Goal: Information Seeking & Learning: Find specific fact

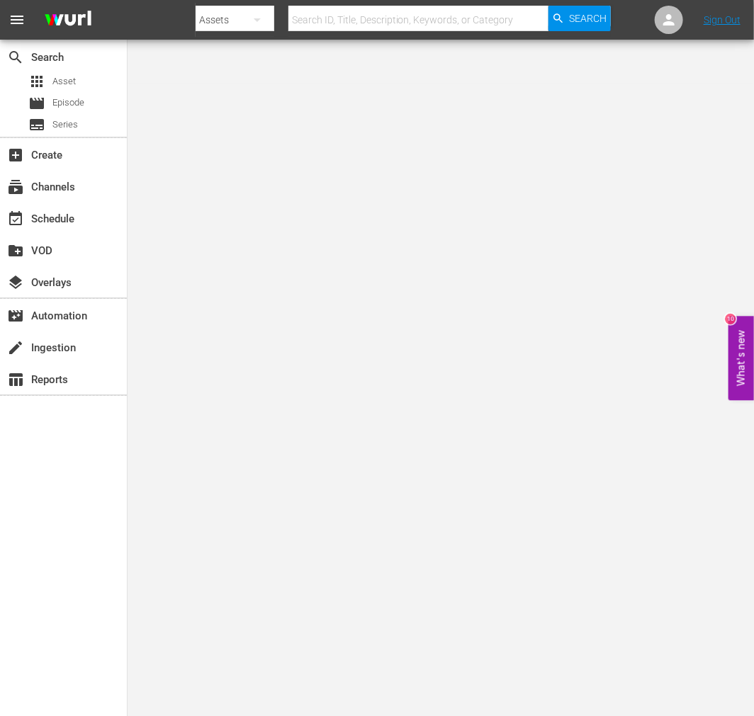
click at [395, 20] on input "text" at bounding box center [418, 20] width 260 height 34
paste input "[US_STATE] Wildcats"
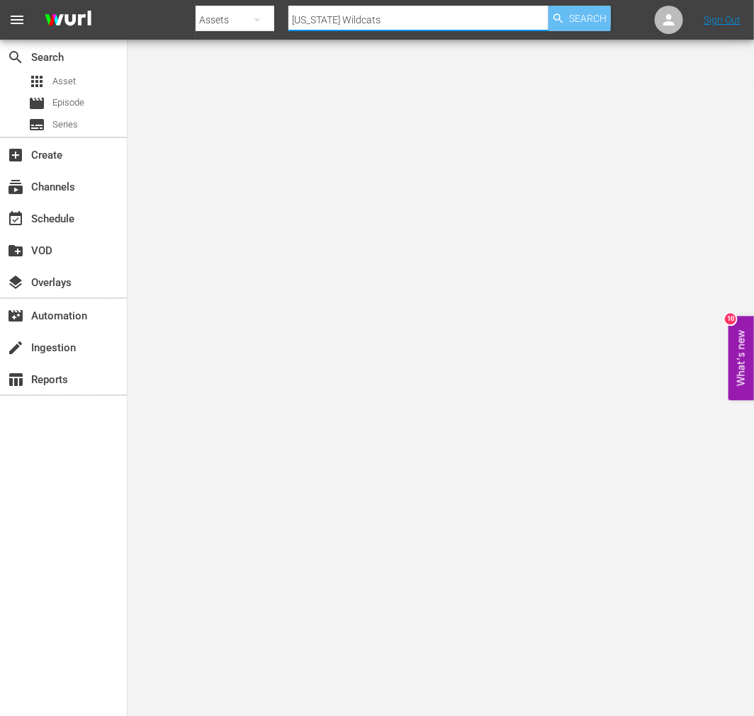
type input "Texas Wildcats"
click at [599, 19] on span "Search" at bounding box center [588, 19] width 38 height 26
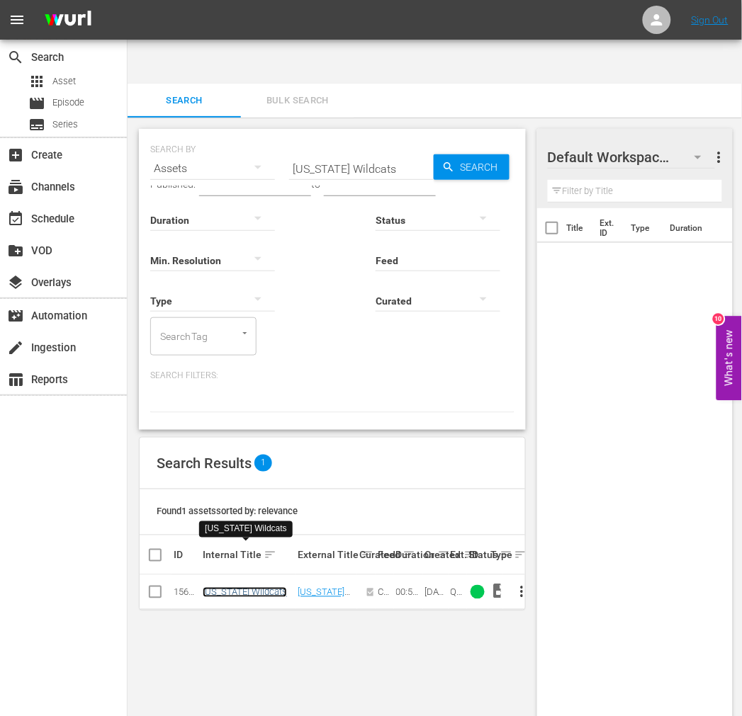
click at [238, 587] on link "Texas Wildcats" at bounding box center [245, 592] width 84 height 11
drag, startPoint x: 371, startPoint y: 118, endPoint x: 249, endPoint y: 123, distance: 121.9
click at [273, 135] on div "SEARCH BY Search By Assets Search ID, Title, Description, Keywords, or Category…" at bounding box center [332, 160] width 364 height 51
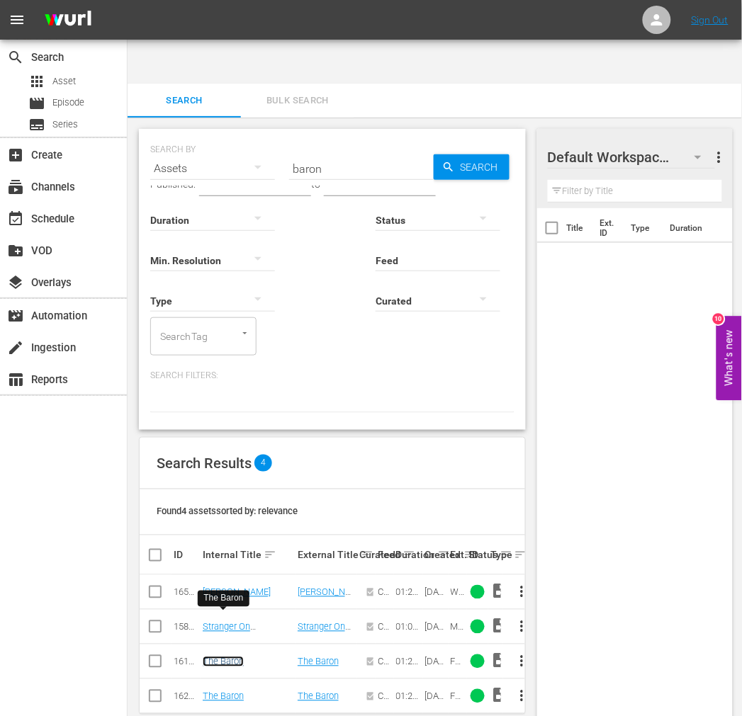
click at [238, 657] on link "The Baron" at bounding box center [223, 662] width 41 height 11
click at [300, 152] on input "baron" at bounding box center [361, 169] width 145 height 34
paste input "Black Six"
type input "Black Six"
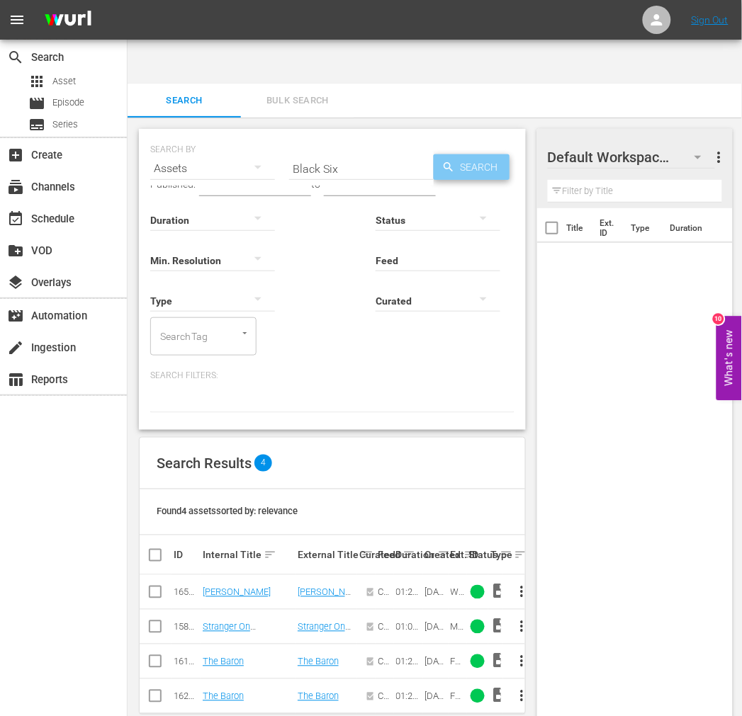
click at [460, 154] on span "Search" at bounding box center [482, 167] width 55 height 26
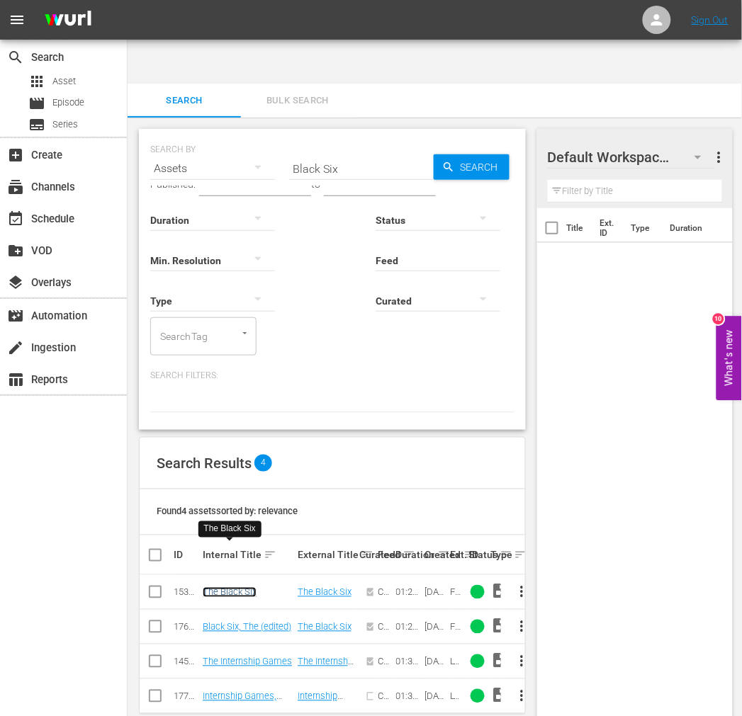
click at [207, 587] on link "The Black Six" at bounding box center [230, 592] width 54 height 11
click at [41, 500] on div "search Search apps Asset movie Episode subtitles Series add_box Create subscrip…" at bounding box center [64, 398] width 128 height 716
drag, startPoint x: 344, startPoint y: 125, endPoint x: 271, endPoint y: 125, distance: 72.3
click at [271, 135] on div "SEARCH BY Search By Assets Search ID, Title, Description, Keywords, or Category…" at bounding box center [332, 160] width 364 height 51
paste input "The Chang Gang"
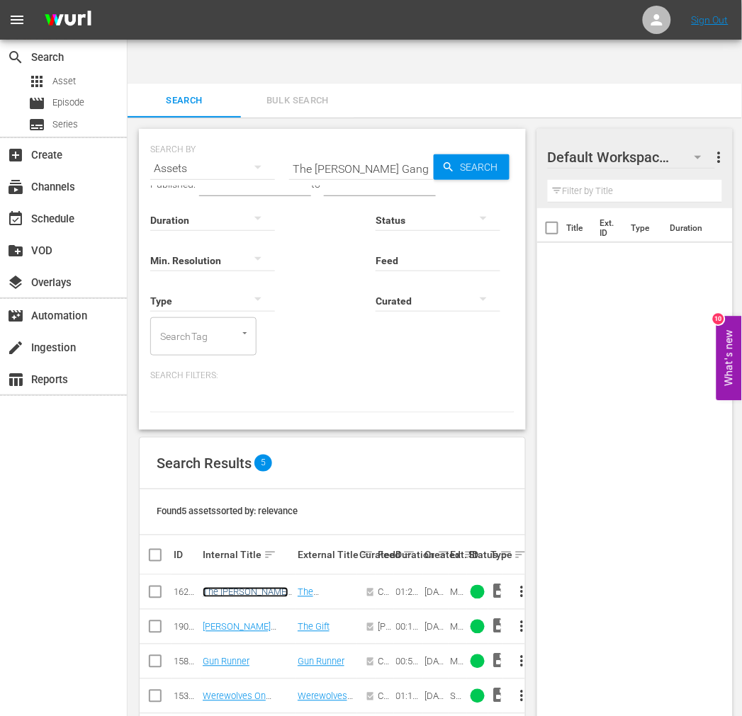
click at [243, 587] on link "The Chang Gang" at bounding box center [246, 597] width 86 height 21
drag, startPoint x: 395, startPoint y: 130, endPoint x: 267, endPoint y: 125, distance: 128.3
click at [267, 135] on div "SEARCH BY Search By Assets Search ID, Title, Description, Keywords, or Category…" at bounding box center [332, 160] width 364 height 51
paste input "Daring Caballero"
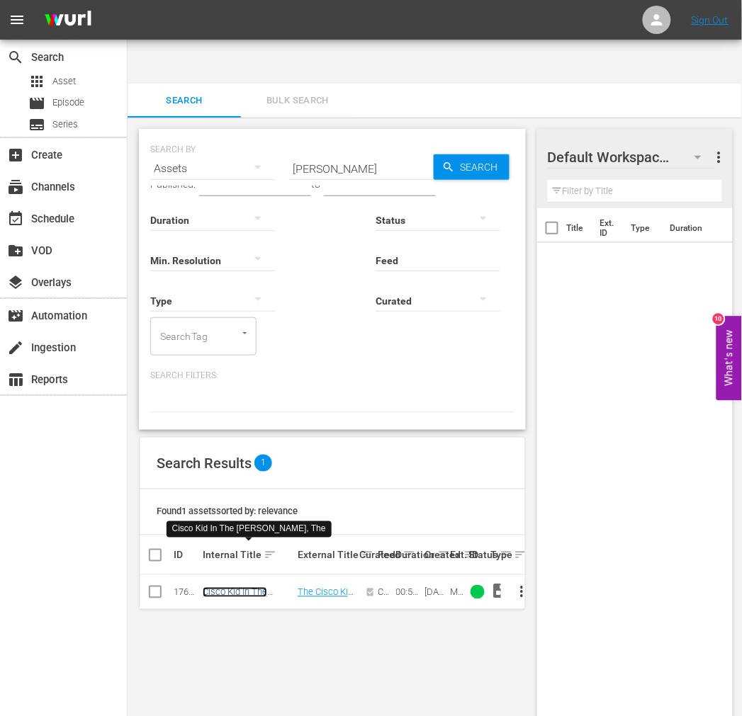
click at [254, 587] on link "Cisco Kid In The Daring Caballero, The" at bounding box center [247, 597] width 88 height 21
drag, startPoint x: 370, startPoint y: 122, endPoint x: 230, endPoint y: 119, distance: 140.3
click at [227, 135] on div "SEARCH BY Search By Assets Search ID, Title, Description, Keywords, or Category…" at bounding box center [332, 160] width 364 height 51
paste input "Cisco Kid Returns"
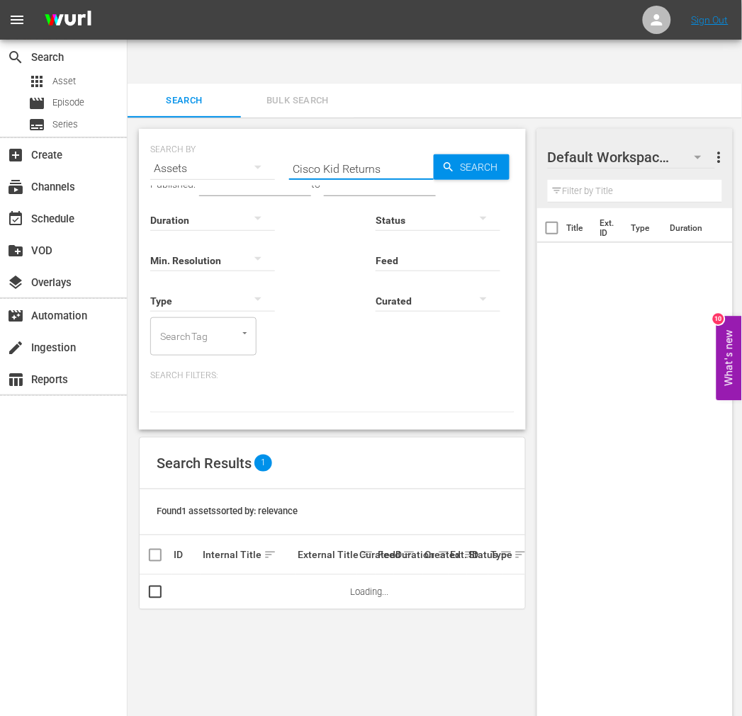
type input "Cisco Kid Returns"
click at [225, 587] on link "Cisco Kid Returns, The" at bounding box center [239, 597] width 73 height 21
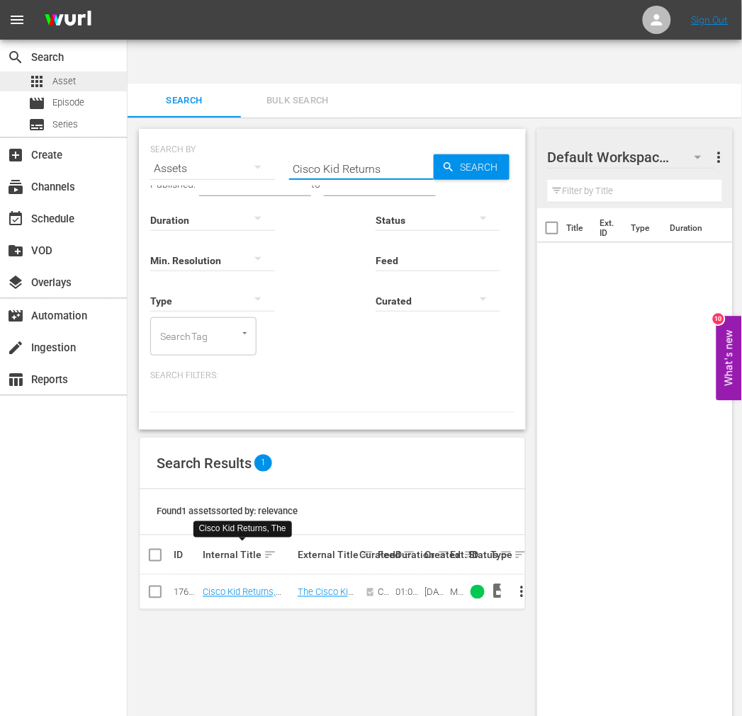
drag, startPoint x: 378, startPoint y: 118, endPoint x: 116, endPoint y: 89, distance: 263.0
click at [268, 135] on div "SEARCH BY Search By Assets Search ID, Title, Description, Keywords, or Category…" at bounding box center [332, 160] width 364 height 51
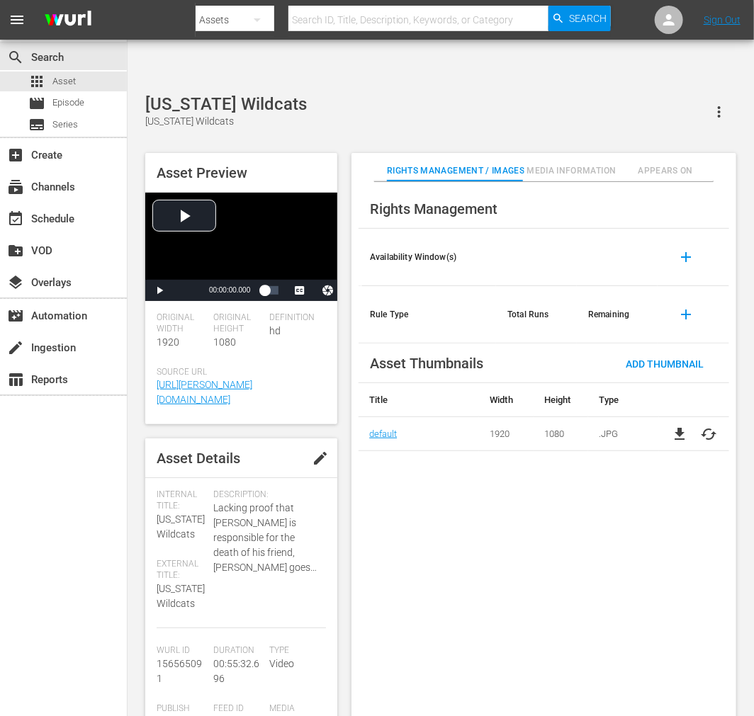
click at [409, 644] on div "Rights Management Availability Window(s) add Rule Type Total Runs Remaining add…" at bounding box center [543, 460] width 385 height 557
click at [336, 94] on div "Texas Wildcats Texas Wildcats" at bounding box center [440, 111] width 591 height 35
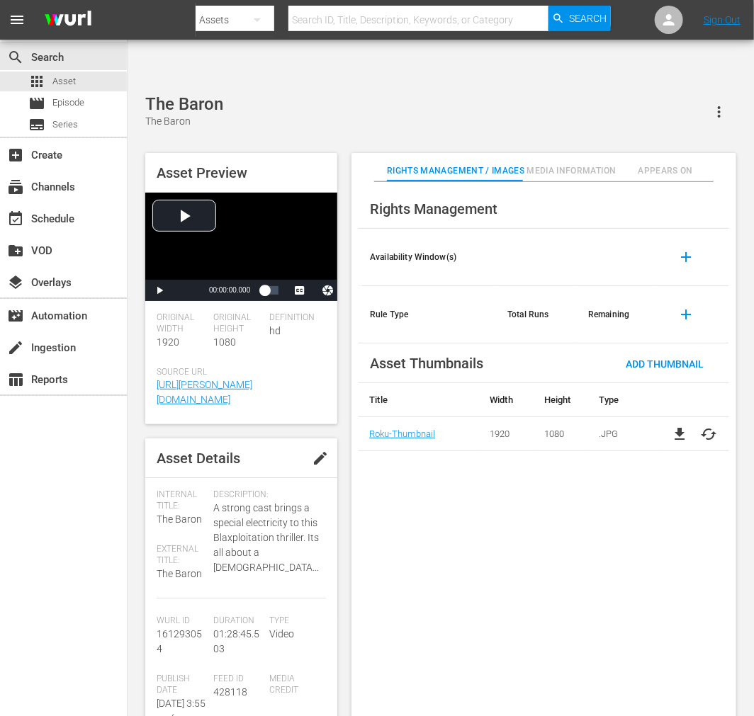
click at [494, 530] on div "Rights Management Availability Window(s) add Rule Type Total Runs Remaining add…" at bounding box center [543, 460] width 385 height 557
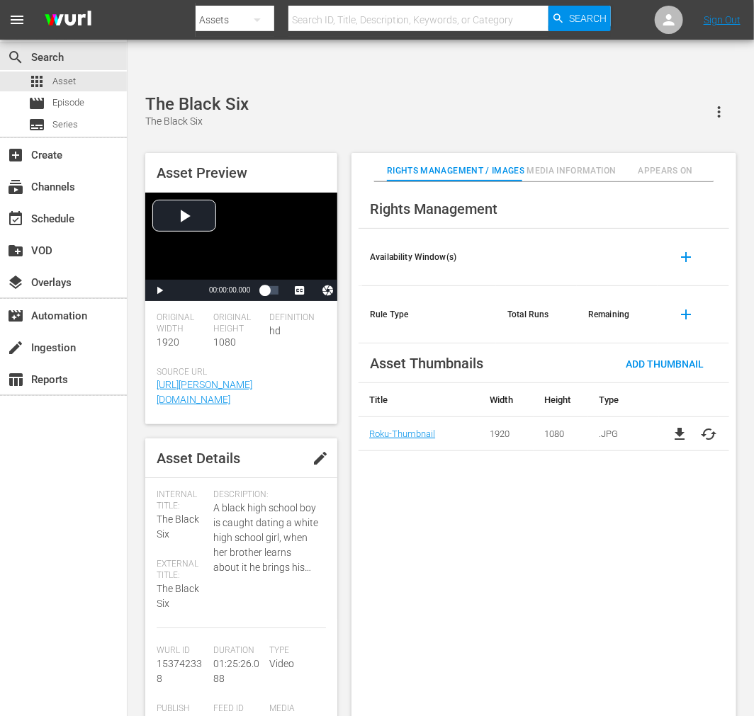
click at [434, 582] on div "Rights Management Availability Window(s) add Rule Type Total Runs Remaining add…" at bounding box center [543, 460] width 385 height 557
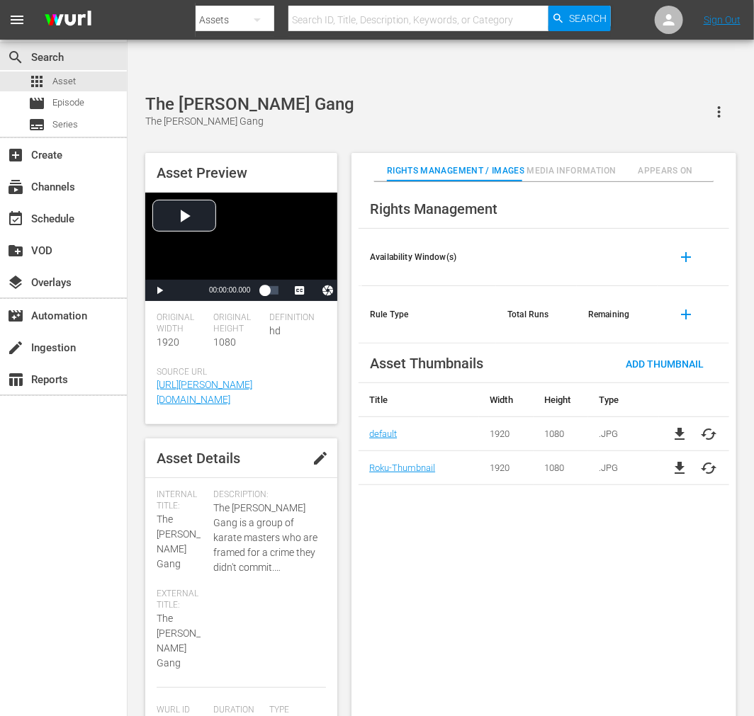
click at [419, 560] on div "Rights Management Availability Window(s) add Rule Type Total Runs Remaining add…" at bounding box center [543, 460] width 385 height 557
click at [30, 485] on div "search Search apps Asset movie Episode subtitles Series add_box Create subscrip…" at bounding box center [64, 398] width 128 height 716
click at [435, 94] on div "The Chang Gang The Chang Gang" at bounding box center [440, 111] width 591 height 35
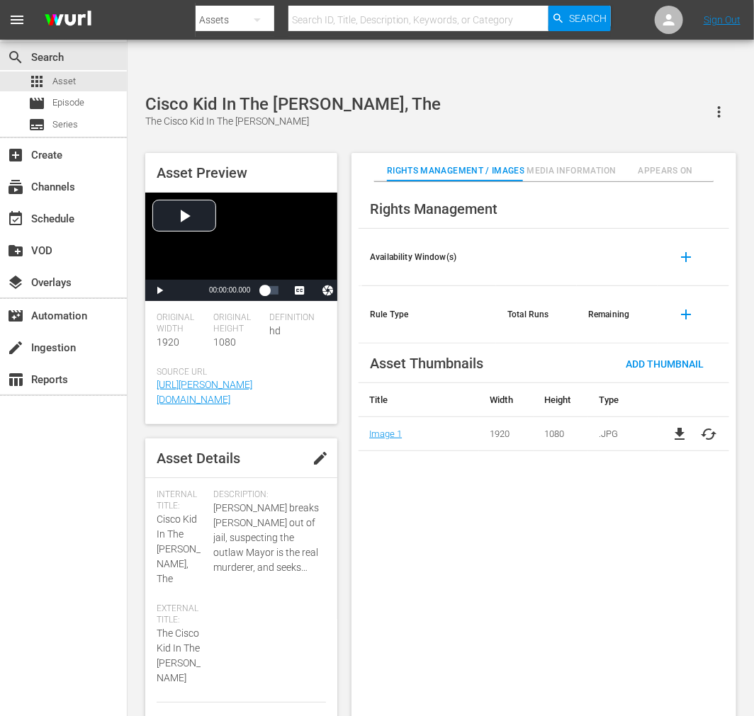
drag, startPoint x: 500, startPoint y: 532, endPoint x: 482, endPoint y: 519, distance: 21.8
click at [482, 520] on div "Rights Management Availability Window(s) add Rule Type Total Runs Remaining add…" at bounding box center [543, 460] width 385 height 557
click at [333, 16] on input "text" at bounding box center [418, 20] width 260 height 34
paste input "Cisco Kid Returns"
type input "Cisco Kid Returns"
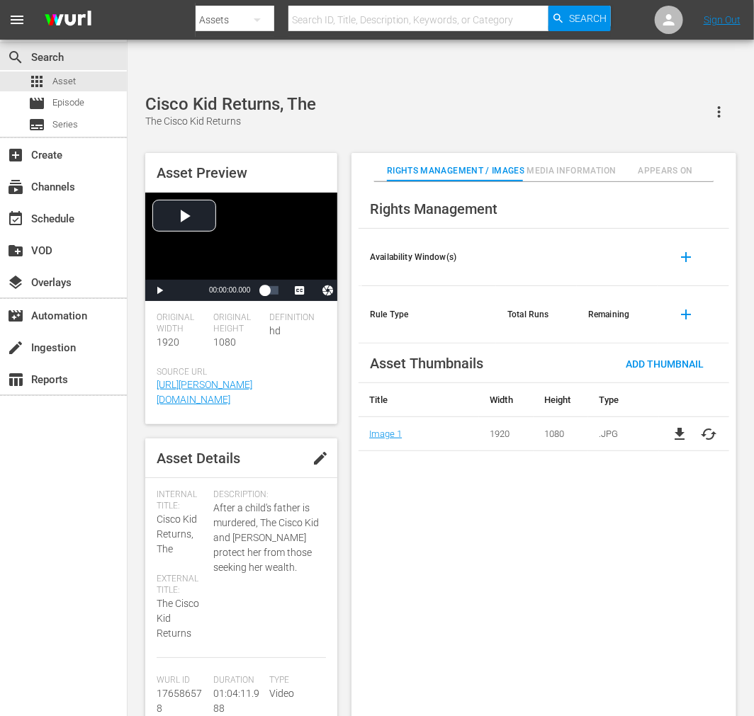
click at [448, 519] on div "Rights Management Availability Window(s) add Rule Type Total Runs Remaining add…" at bounding box center [543, 460] width 385 height 557
drag, startPoint x: 74, startPoint y: 686, endPoint x: 62, endPoint y: 673, distance: 17.5
click at [74, 644] on div "search Search apps Asset movie Episode subtitles Series add_box Create subscrip…" at bounding box center [64, 398] width 128 height 716
click at [334, 94] on div "Cisco Kid Returns, The The Cisco Kid Returns" at bounding box center [440, 111] width 591 height 35
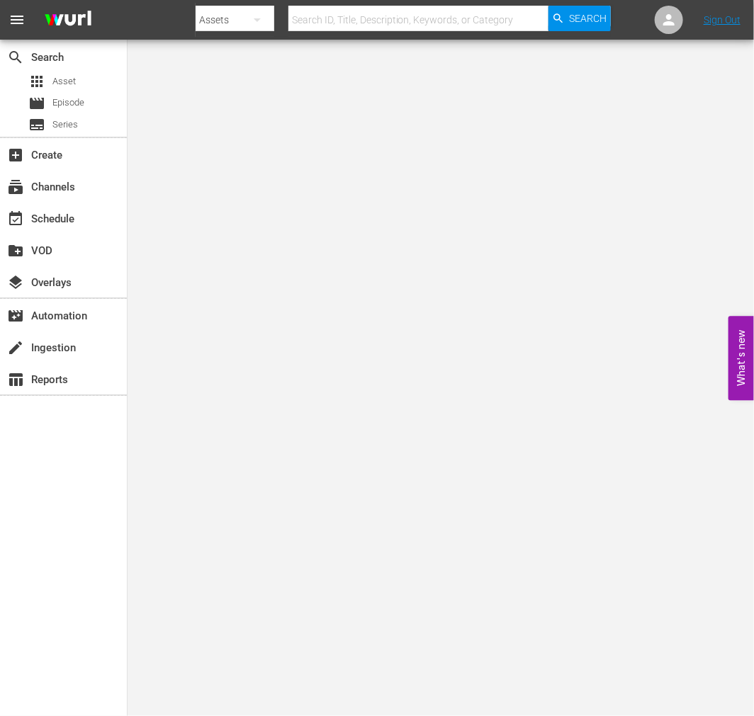
click at [402, 21] on input "text" at bounding box center [418, 20] width 260 height 34
type input "daring"
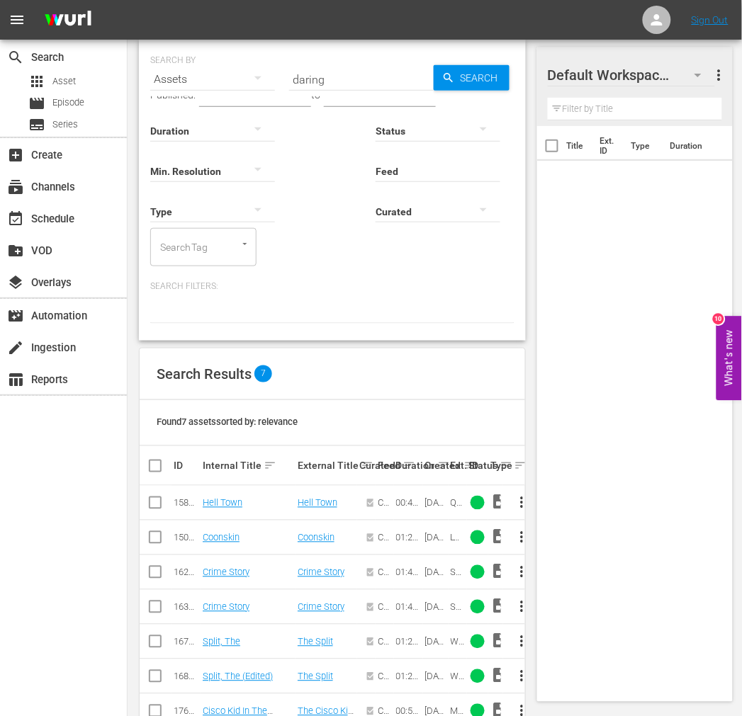
scroll to position [96, 0]
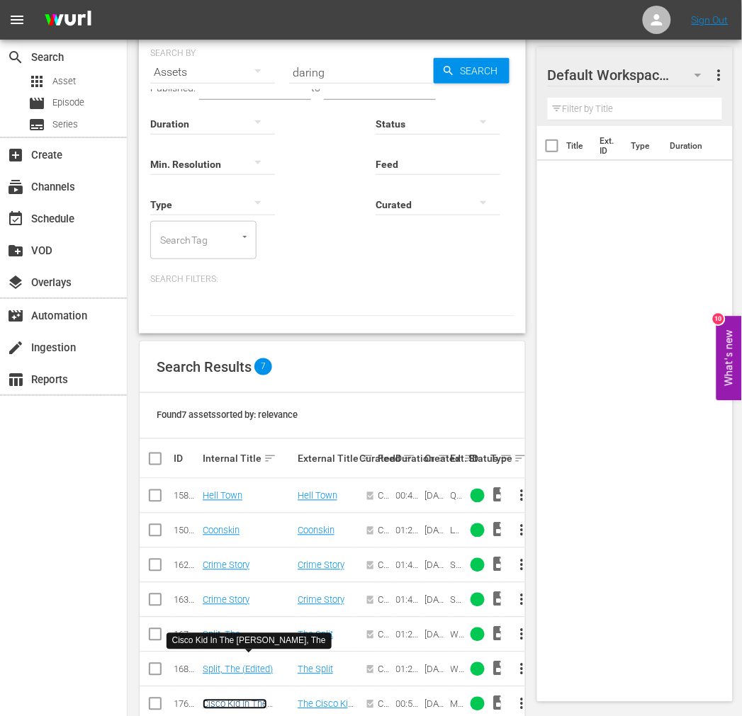
click at [244, 699] on link "Cisco Kid In The Daring Caballero, The" at bounding box center [247, 709] width 88 height 21
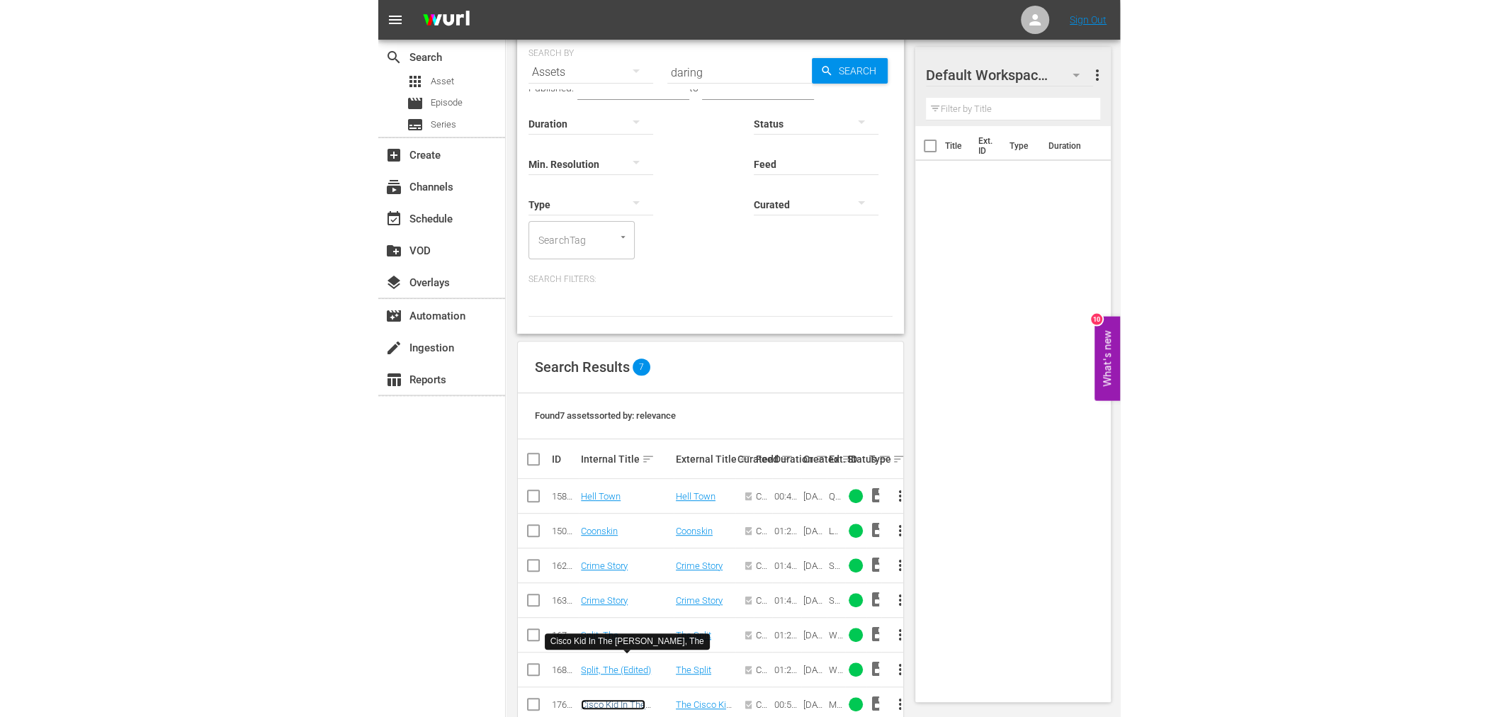
scroll to position [0, 0]
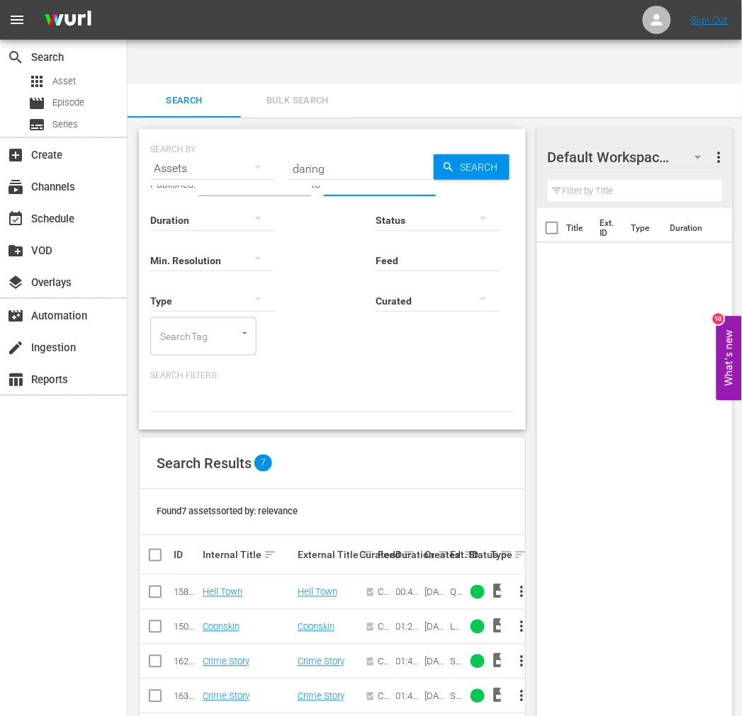
drag, startPoint x: 340, startPoint y: 132, endPoint x: 264, endPoint y: 125, distance: 76.1
click at [267, 129] on div "SEARCH BY Search By Assets Search ID, Title, Description, Keywords, or Category…" at bounding box center [332, 279] width 387 height 301
click at [329, 152] on input "daring" at bounding box center [361, 169] width 145 height 34
click at [328, 152] on input "daring" at bounding box center [361, 169] width 145 height 34
paste input "Clones Of Bruce Lee"
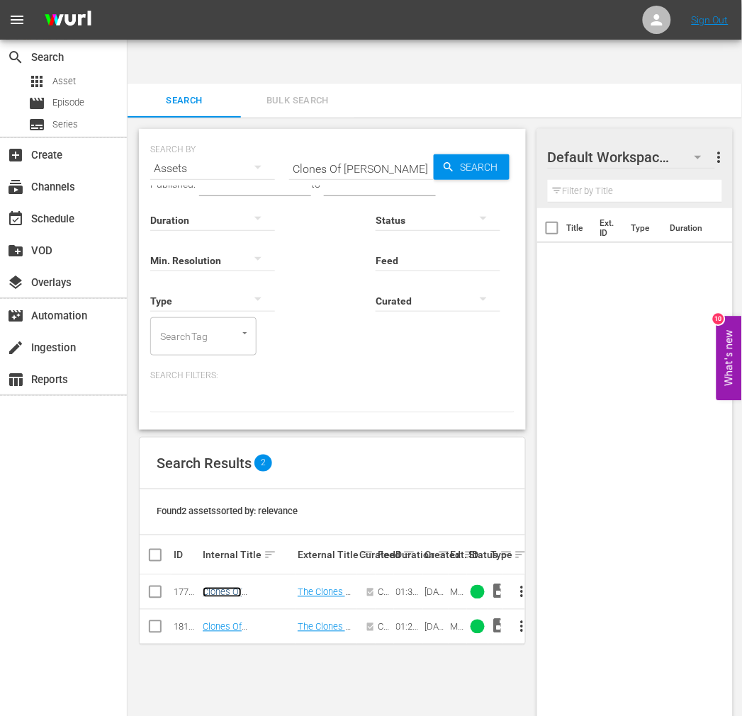
click at [266, 587] on link "Clones Of Bruce Lee, The" at bounding box center [247, 597] width 88 height 21
click at [259, 622] on link "Clones Of Bruce Lee, The" at bounding box center [247, 632] width 88 height 21
click at [664, 381] on div "Title Ext. ID Type Duration" at bounding box center [635, 476] width 196 height 536
drag, startPoint x: 36, startPoint y: 497, endPoint x: 39, endPoint y: 490, distance: 7.6
click at [37, 497] on div "search Search apps Asset movie Episode subtitles Series add_box Create subscrip…" at bounding box center [64, 398] width 128 height 716
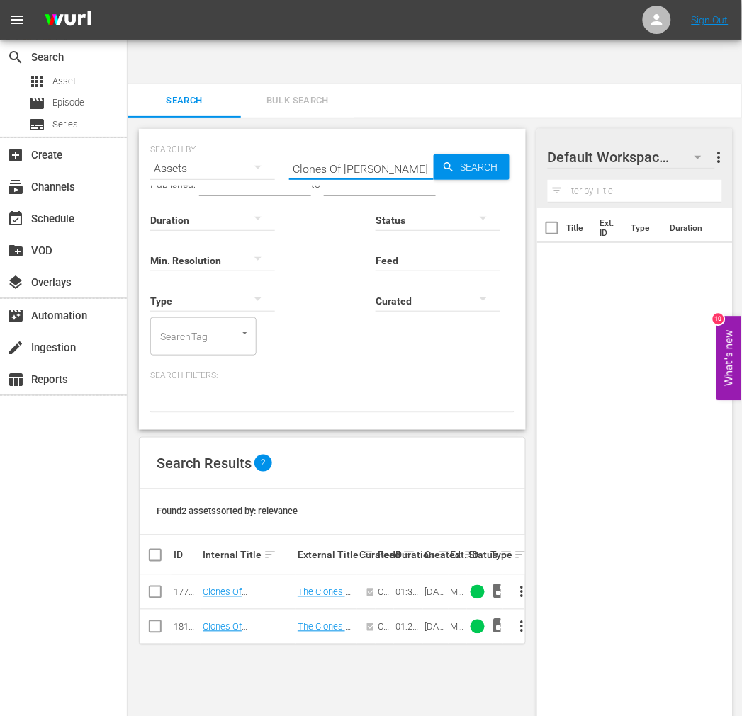
click at [379, 152] on input "Clones Of Bruce Lee" at bounding box center [361, 169] width 145 height 34
paste input "rippled Masters"
type input "Crippled Masters"
click at [469, 154] on span "Search" at bounding box center [482, 167] width 55 height 26
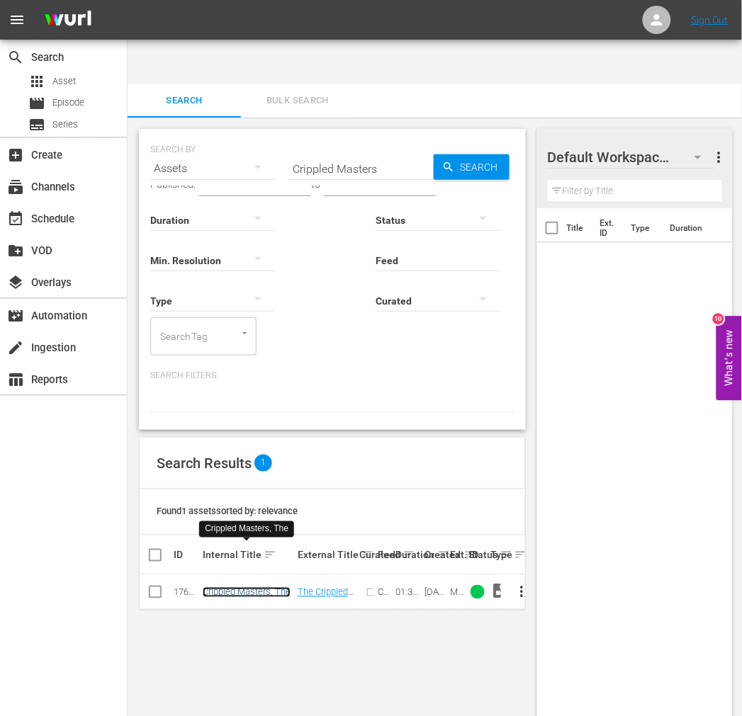
click at [275, 587] on link "Crippled Masters, The" at bounding box center [247, 592] width 88 height 11
click at [224, 129] on div "SEARCH BY Search By Assets Search ID, Title, Description, Keywords, or Category…" at bounding box center [332, 279] width 387 height 301
click at [293, 152] on input "Crippled Masters" at bounding box center [361, 169] width 145 height 34
paste input "Dawn Rider"
click at [228, 587] on link "The Dawn Rider" at bounding box center [246, 597] width 86 height 21
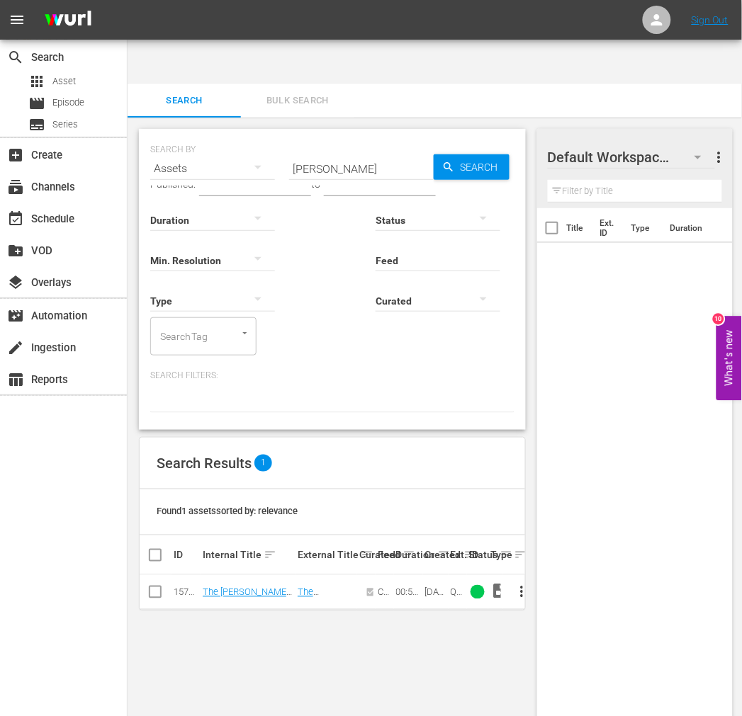
drag, startPoint x: 34, startPoint y: 565, endPoint x: 30, endPoint y: 557, distance: 8.3
click at [33, 563] on div "search Search apps Asset movie Episode subtitles Series add_box Create subscrip…" at bounding box center [64, 398] width 128 height 716
drag, startPoint x: 360, startPoint y: 125, endPoint x: 283, endPoint y: 126, distance: 76.5
click at [283, 135] on div "SEARCH BY Search By Assets Search ID, Title, Description, Keywords, or Category…" at bounding box center [332, 160] width 364 height 51
paste input "eadly Art Of Survival"
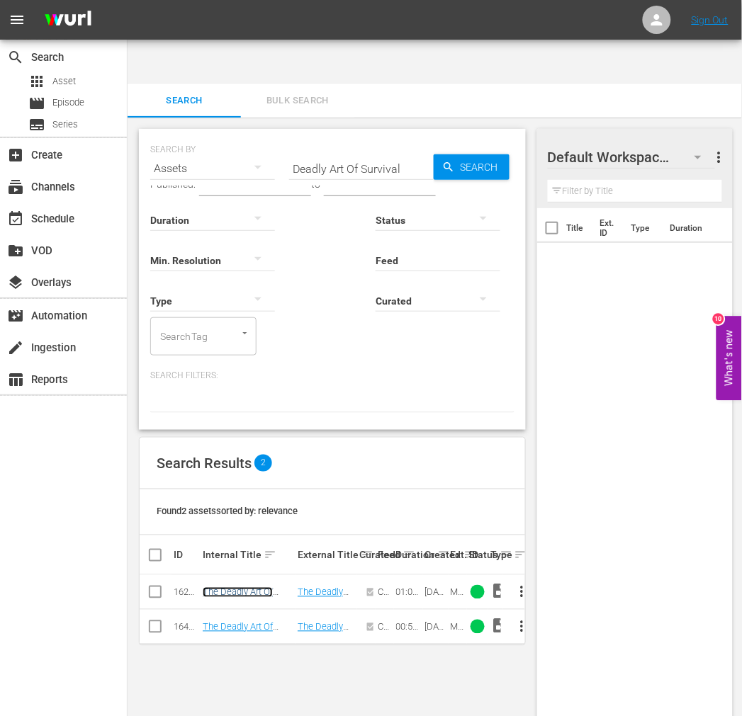
click at [230, 587] on link "The Deadly Art Of Survival" at bounding box center [238, 597] width 70 height 21
drag, startPoint x: 48, startPoint y: 478, endPoint x: 257, endPoint y: 251, distance: 308.3
click at [48, 478] on div "search Search apps Asset movie Episode subtitles Series add_box Create subscrip…" at bounding box center [64, 398] width 128 height 716
click at [408, 175] on input "text" at bounding box center [380, 185] width 112 height 21
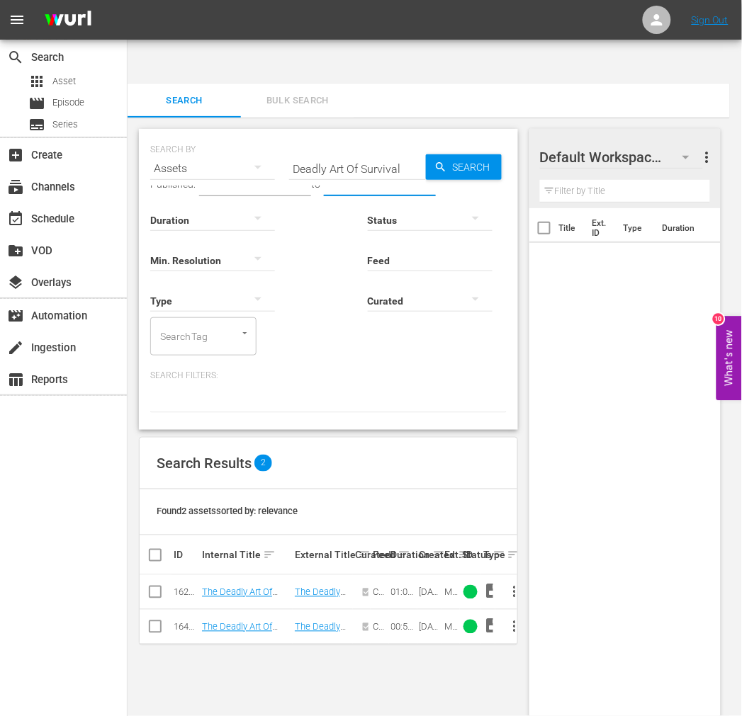
click at [386, 152] on input "Deadly Art Of Survival" at bounding box center [357, 169] width 137 height 34
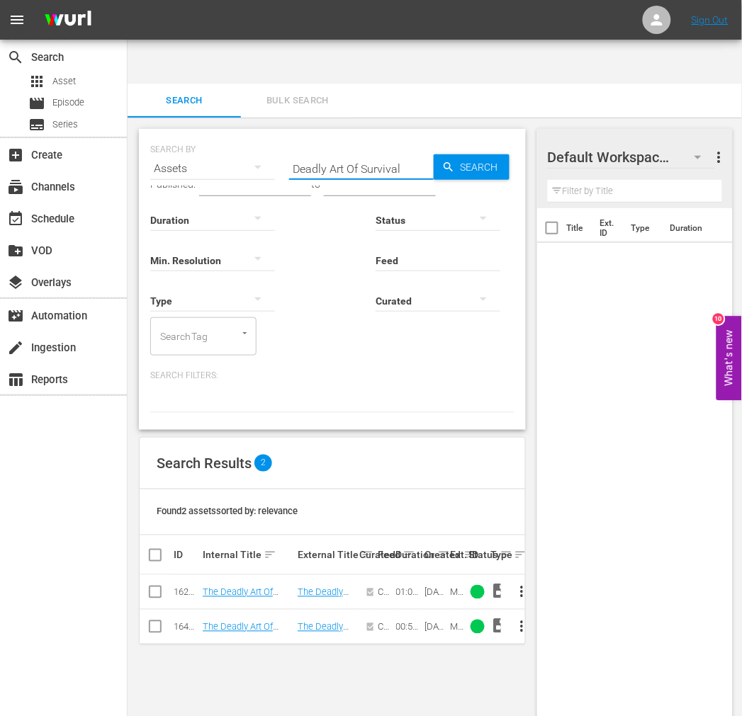
paste input "Desert Trai"
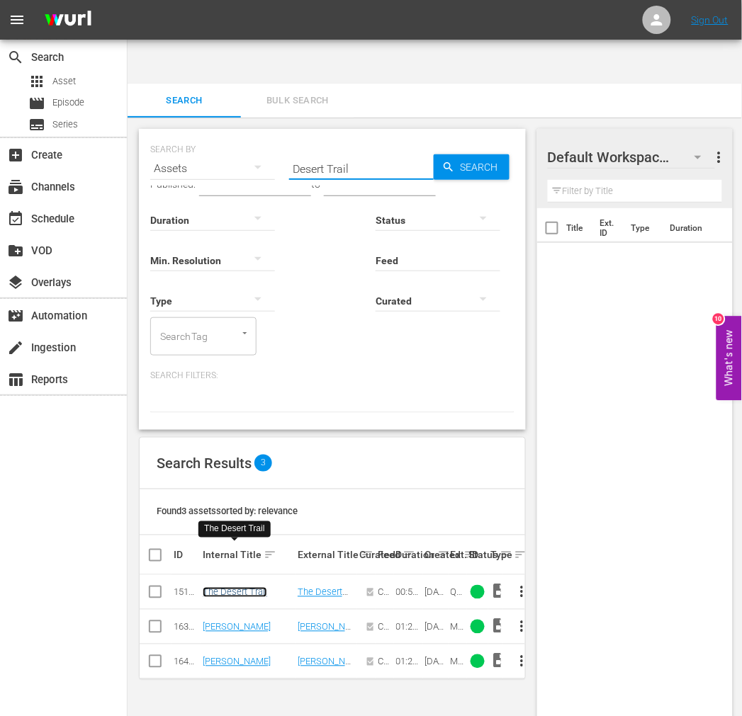
click at [214, 587] on link "The Desert Trail" at bounding box center [235, 592] width 64 height 11
drag, startPoint x: 600, startPoint y: 543, endPoint x: 610, endPoint y: 550, distance: 11.8
click at [605, 543] on div "Title Ext. ID Type Duration" at bounding box center [635, 476] width 196 height 536
drag, startPoint x: 37, startPoint y: 477, endPoint x: 47, endPoint y: 472, distance: 11.4
click at [33, 477] on div "search Search apps Asset movie Episode subtitles Series add_box Create subscrip…" at bounding box center [64, 398] width 128 height 716
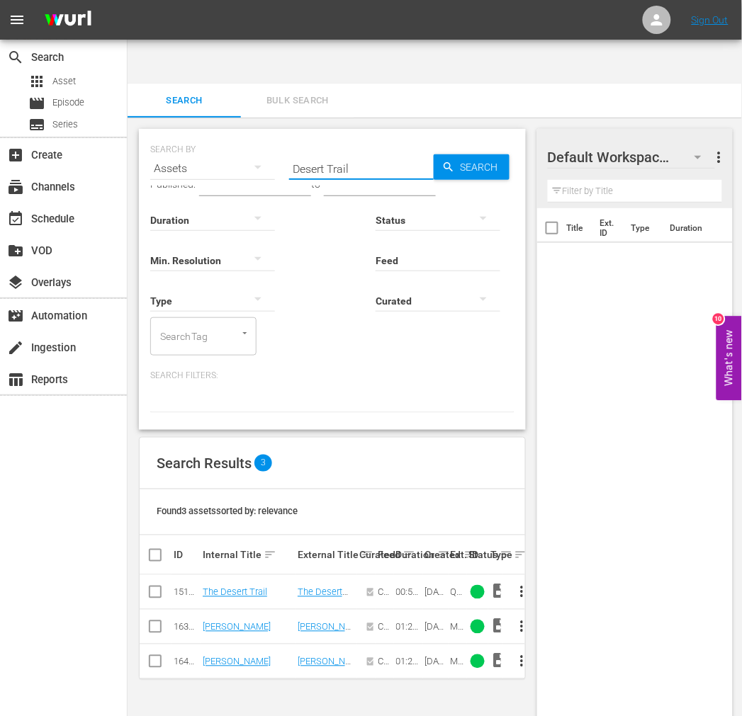
drag, startPoint x: 377, startPoint y: 122, endPoint x: 270, endPoint y: 125, distance: 107.0
click at [270, 135] on div "SEARCH BY Search By Assets Search ID, Title, Description, Keywords, or Category…" at bounding box center [332, 160] width 364 height 51
paste input "Dragon Lives"
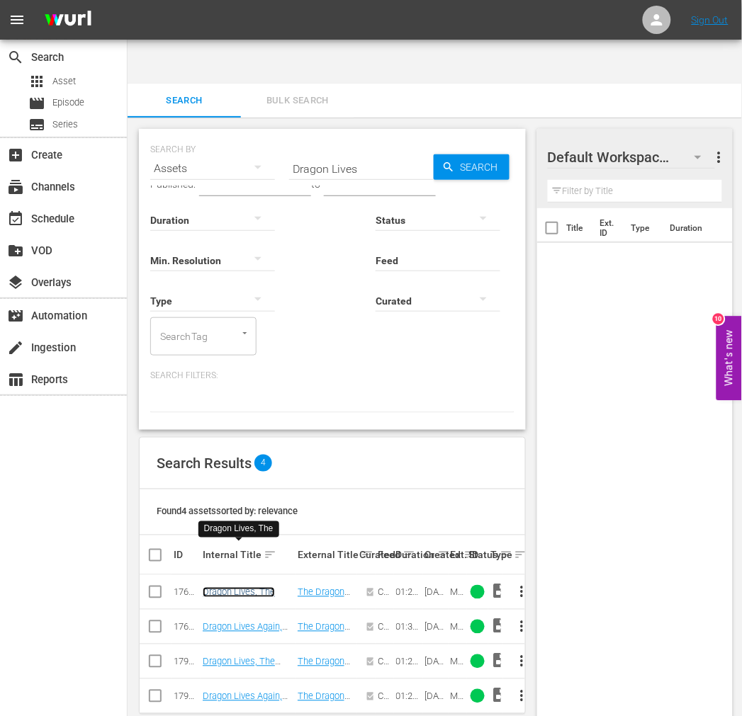
click at [232, 587] on link "Dragon Lives, The" at bounding box center [239, 592] width 72 height 11
click at [247, 622] on link "Dragon Lives Again, The" at bounding box center [242, 632] width 79 height 21
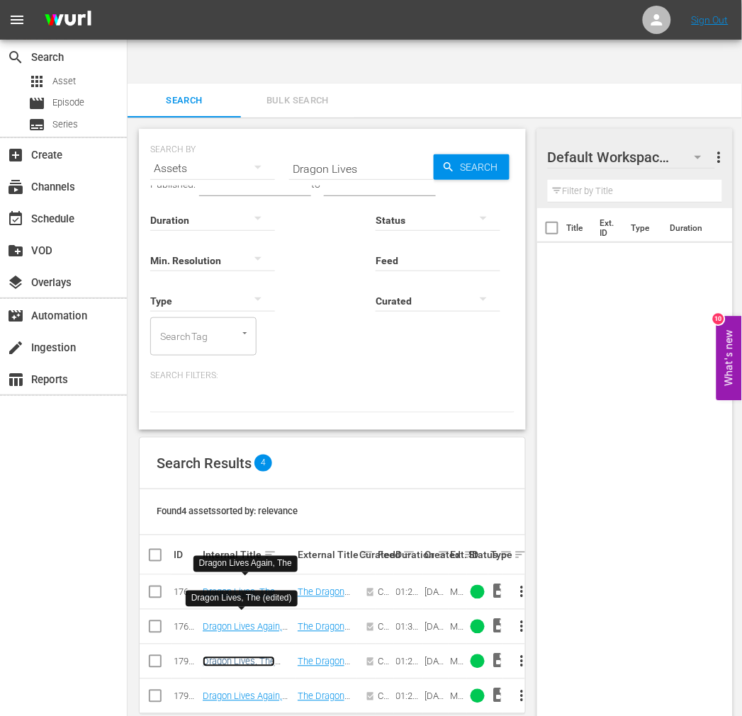
drag, startPoint x: 251, startPoint y: 621, endPoint x: 232, endPoint y: 512, distance: 110.7
click at [251, 657] on link "Dragon Lives, The (edited)" at bounding box center [239, 667] width 72 height 21
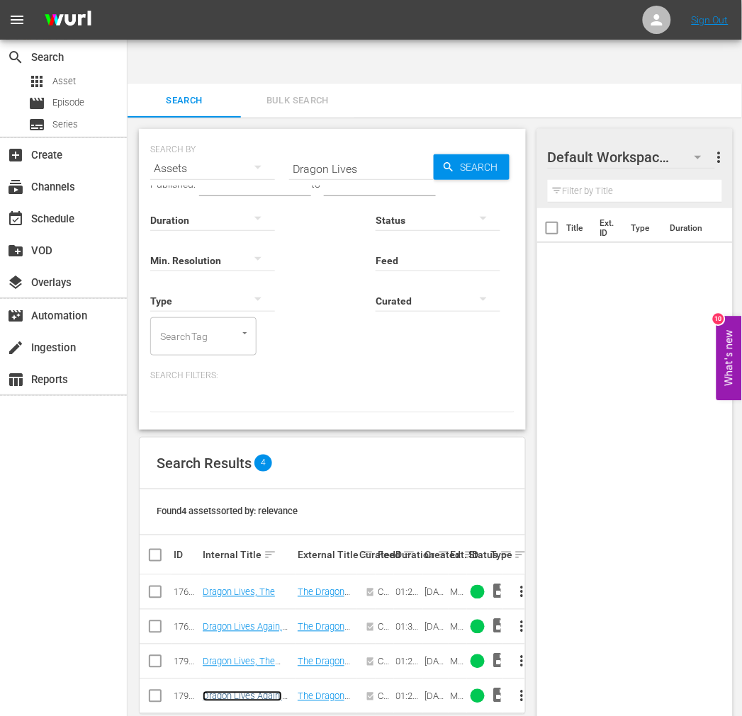
click at [245, 691] on link "Dragon Lives Again, The (edited)" at bounding box center [242, 701] width 79 height 21
click at [74, 465] on div "search Search apps Asset movie Episode subtitles Series add_box Create subscrip…" at bounding box center [64, 398] width 128 height 716
drag, startPoint x: 373, startPoint y: 117, endPoint x: 196, endPoint y: 133, distance: 177.1
click at [199, 132] on div "SEARCH BY Search By Assets Search ID, Title, Description, Keywords, or Category…" at bounding box center [332, 279] width 387 height 301
paste input "Dragon, The Hero"
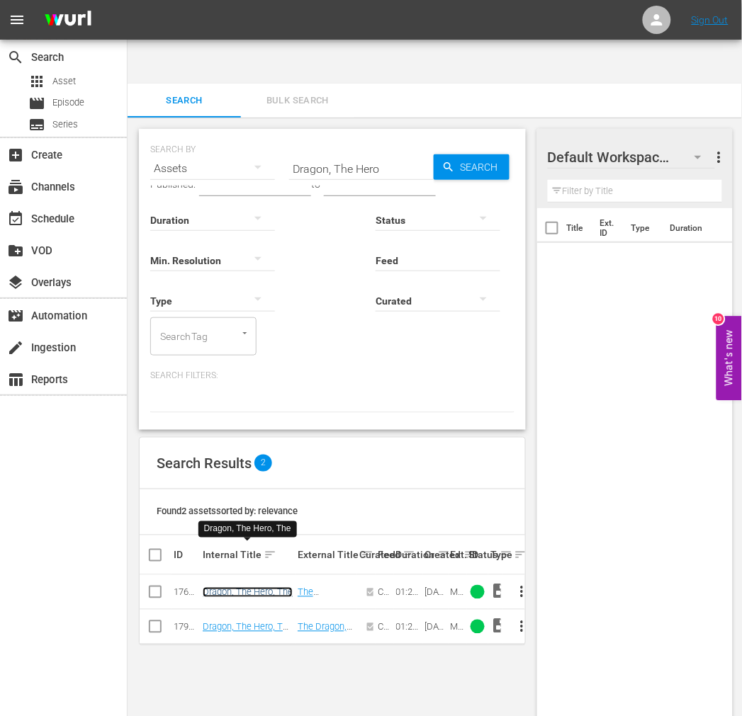
click at [238, 587] on link "Dragon, The Hero, The" at bounding box center [248, 592] width 90 height 11
click at [232, 622] on link "Dragon, The Hero, The (edited)" at bounding box center [248, 632] width 90 height 21
click at [91, 468] on div "search Search apps Asset movie Episode subtitles Series add_box Create subscrip…" at bounding box center [64, 398] width 128 height 716
click at [369, 152] on input "Dragon, The Hero" at bounding box center [361, 169] width 145 height 34
paste input "Final Comedown"
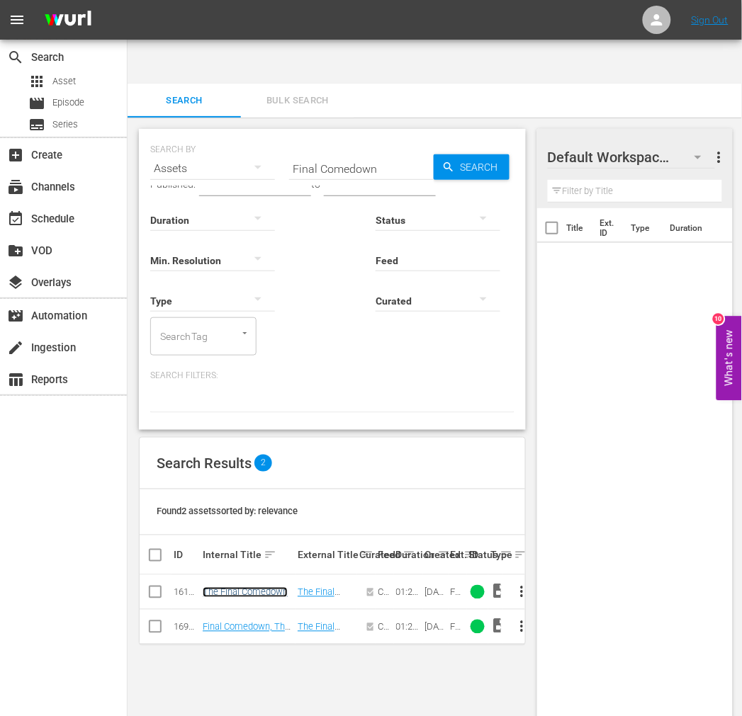
click at [272, 587] on link "The Final Comedown" at bounding box center [245, 592] width 85 height 11
click at [273, 622] on link "Final Comedown, The (edited)" at bounding box center [246, 632] width 87 height 21
click at [377, 152] on input "Final Comedown" at bounding box center [361, 169] width 145 height 34
paste input "Frontiersme"
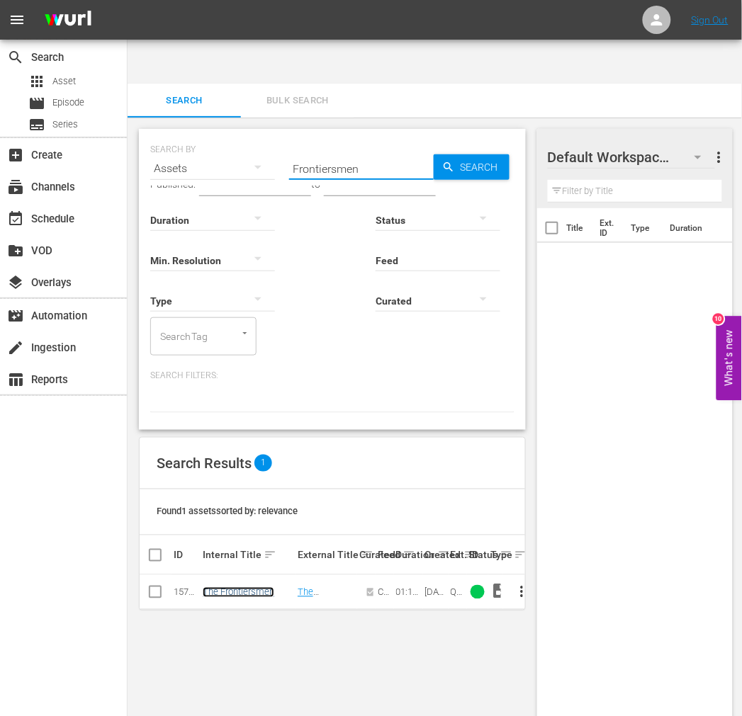
click at [239, 587] on link "The Frontiersmen" at bounding box center [239, 592] width 72 height 11
click at [344, 152] on input "Frontiersmen" at bounding box center [361, 169] width 145 height 34
paste input "Grand Duel"
type input "Grand Duel"
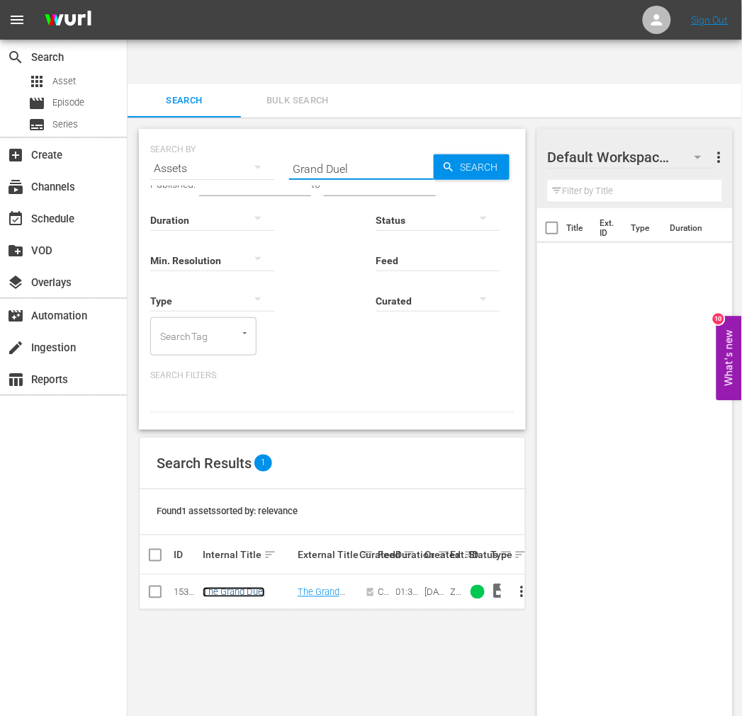
click at [248, 587] on link "The Grand Duel" at bounding box center [234, 592] width 62 height 11
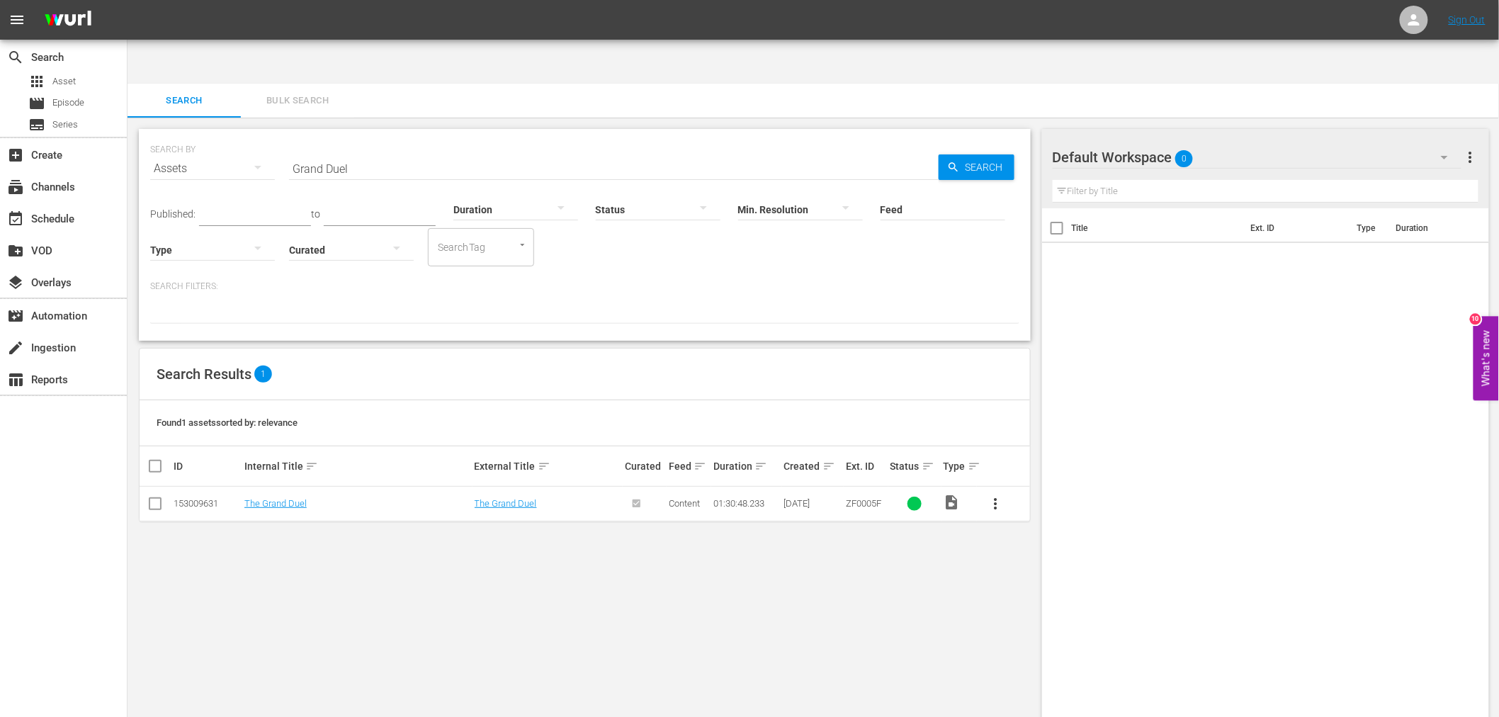
click at [365, 554] on div "SEARCH BY Search By Assets Search ID, Title, Description, Keywords, or Category…" at bounding box center [585, 440] width 914 height 644
click at [261, 498] on link "The Grand Duel" at bounding box center [275, 503] width 62 height 11
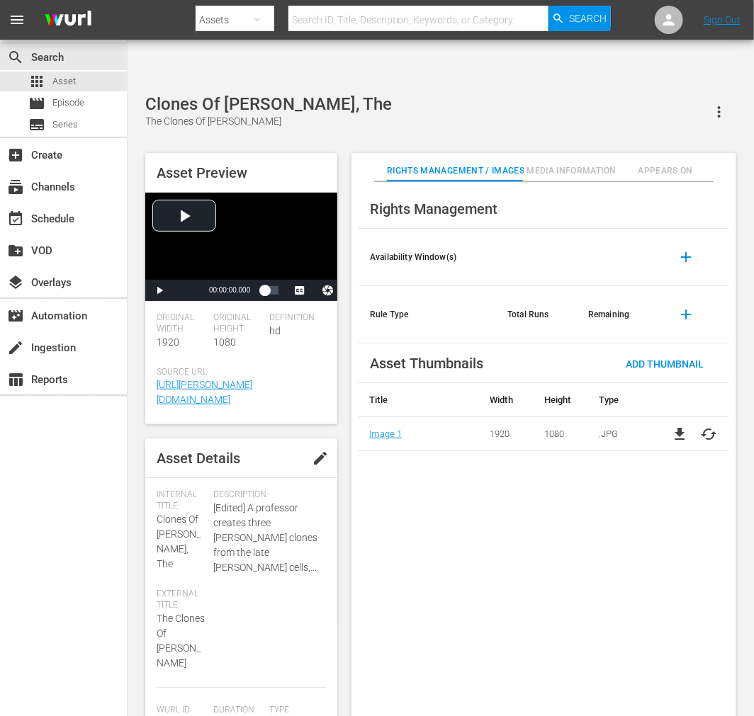
drag, startPoint x: 468, startPoint y: 492, endPoint x: 503, endPoint y: 540, distance: 59.8
click at [468, 494] on div "Rights Management Availability Window(s) add Rule Type Total Runs Remaining add…" at bounding box center [543, 460] width 385 height 557
drag, startPoint x: 462, startPoint y: 499, endPoint x: 446, endPoint y: 533, distance: 37.4
click at [462, 502] on div "Rights Management Availability Window(s) add Rule Type Total Runs Remaining add…" at bounding box center [543, 460] width 385 height 557
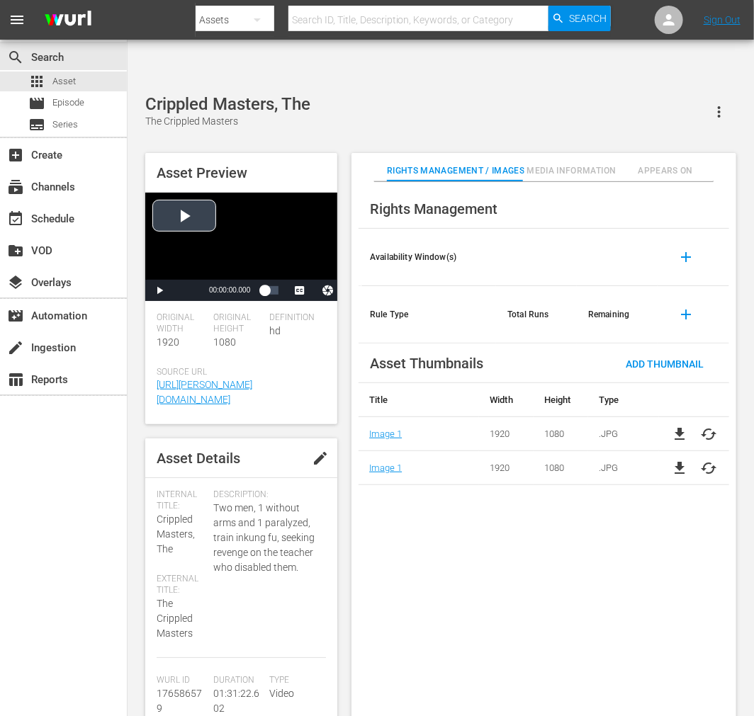
drag, startPoint x: 38, startPoint y: 444, endPoint x: 227, endPoint y: 166, distance: 336.5
click at [38, 443] on div "search Search apps Asset movie Episode subtitles Series add_box Create subscrip…" at bounding box center [64, 398] width 128 height 716
click at [469, 614] on div "Rights Management Availability Window(s) add Rule Type Total Runs Remaining add…" at bounding box center [543, 460] width 385 height 557
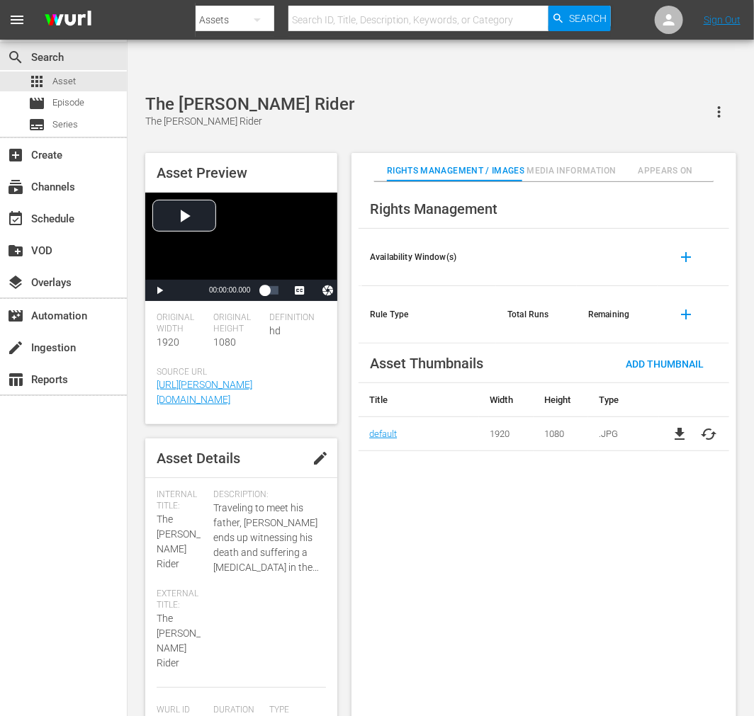
click at [449, 464] on div "Rights Management Availability Window(s) add Rule Type Total Runs Remaining add…" at bounding box center [543, 460] width 385 height 557
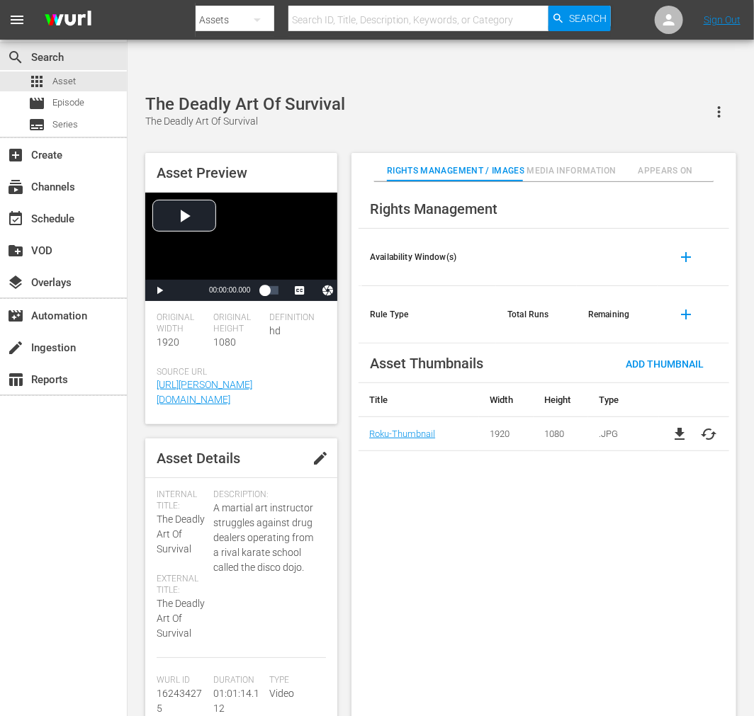
click at [428, 499] on div "Rights Management Availability Window(s) add Rule Type Total Runs Remaining add…" at bounding box center [543, 460] width 385 height 557
click at [381, 517] on div "Rights Management Availability Window(s) add Rule Type Total Runs Remaining add…" at bounding box center [543, 460] width 385 height 557
click at [397, 472] on div "Rights Management Availability Window(s) add Rule Type Total Runs Remaining add…" at bounding box center [543, 460] width 385 height 557
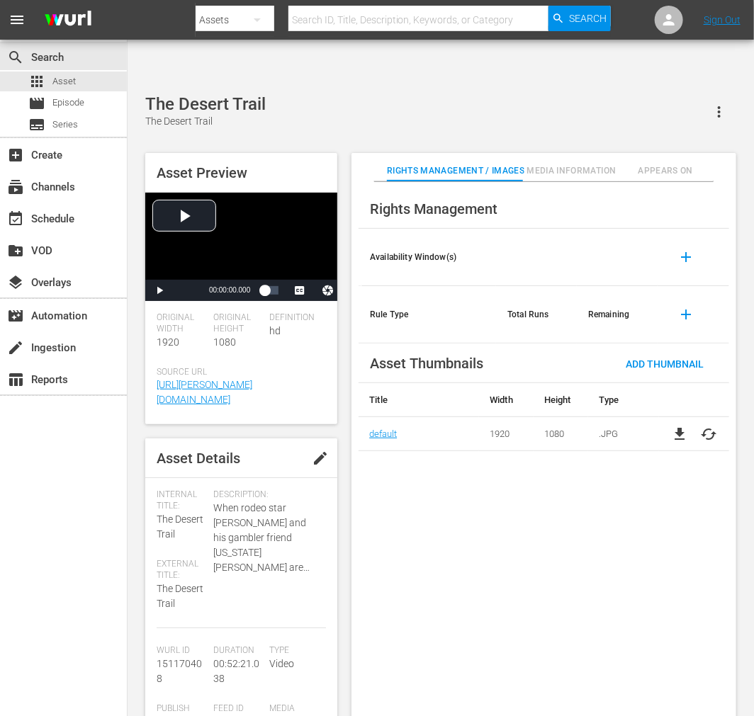
click at [50, 574] on div "search Search apps Asset movie Episode subtitles Series add_box Create subscrip…" at bounding box center [64, 398] width 128 height 716
click at [678, 426] on span "cached" at bounding box center [708, 434] width 17 height 17
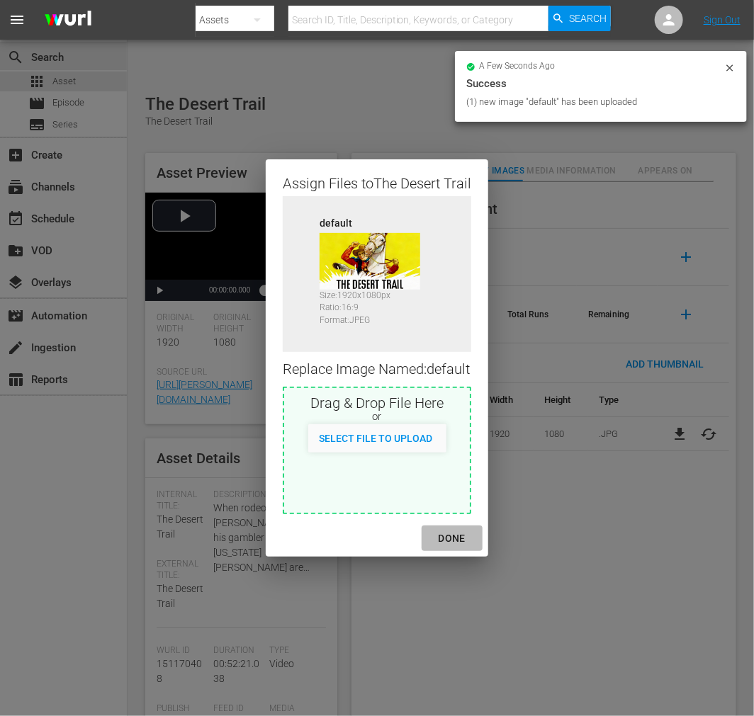
click at [460, 537] on div "DONE" at bounding box center [452, 539] width 50 height 18
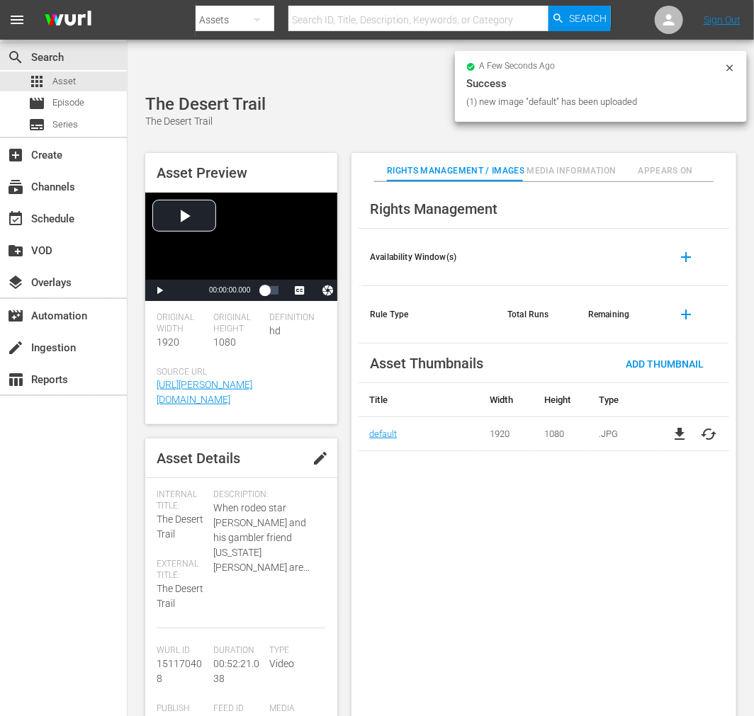
click at [540, 553] on div "Rights Management Availability Window(s) add Rule Type Total Runs Remaining add…" at bounding box center [543, 460] width 385 height 557
click at [494, 510] on div "Rights Management Availability Window(s) add Rule Type Total Runs Remaining add…" at bounding box center [543, 460] width 385 height 557
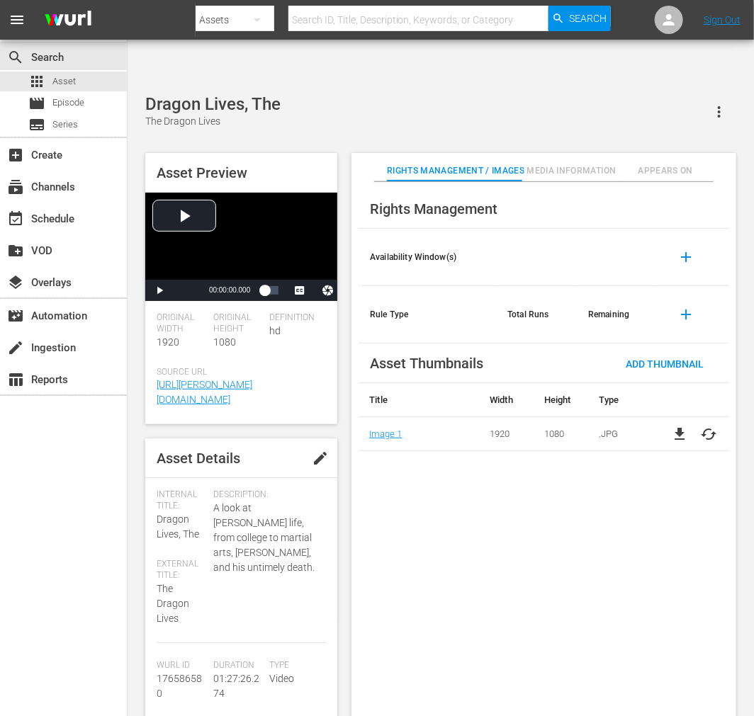
drag, startPoint x: 543, startPoint y: 589, endPoint x: 548, endPoint y: 598, distance: 9.8
click at [542, 588] on div "Rights Management Availability Window(s) add Rule Type Total Runs Remaining add…" at bounding box center [543, 460] width 385 height 557
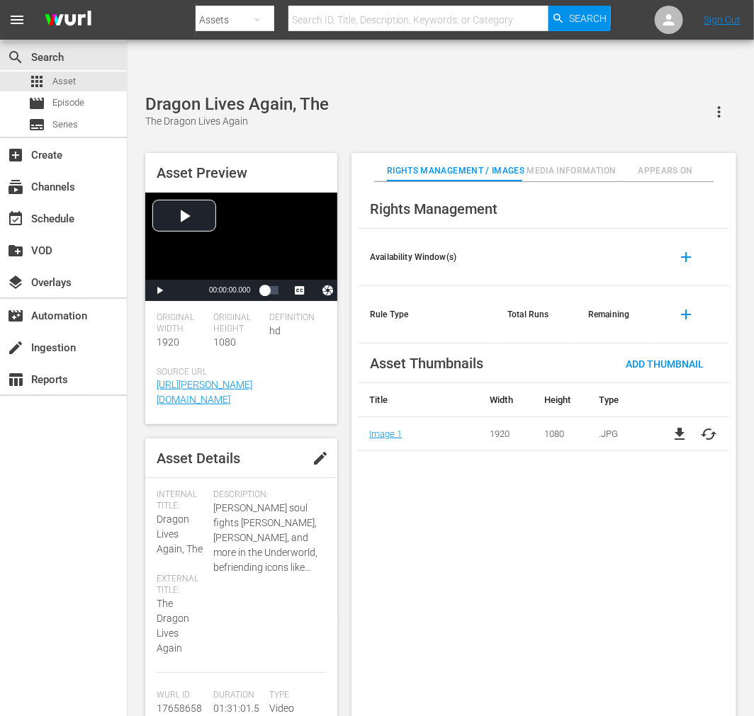
click at [422, 477] on div "Rights Management Availability Window(s) add Rule Type Total Runs Remaining add…" at bounding box center [543, 460] width 385 height 557
click at [421, 506] on div "Rights Management Availability Window(s) add Rule Type Total Runs Remaining add…" at bounding box center [543, 460] width 385 height 557
click at [391, 480] on div "Rights Management Availability Window(s) add Rule Type Total Runs Remaining add…" at bounding box center [543, 460] width 385 height 557
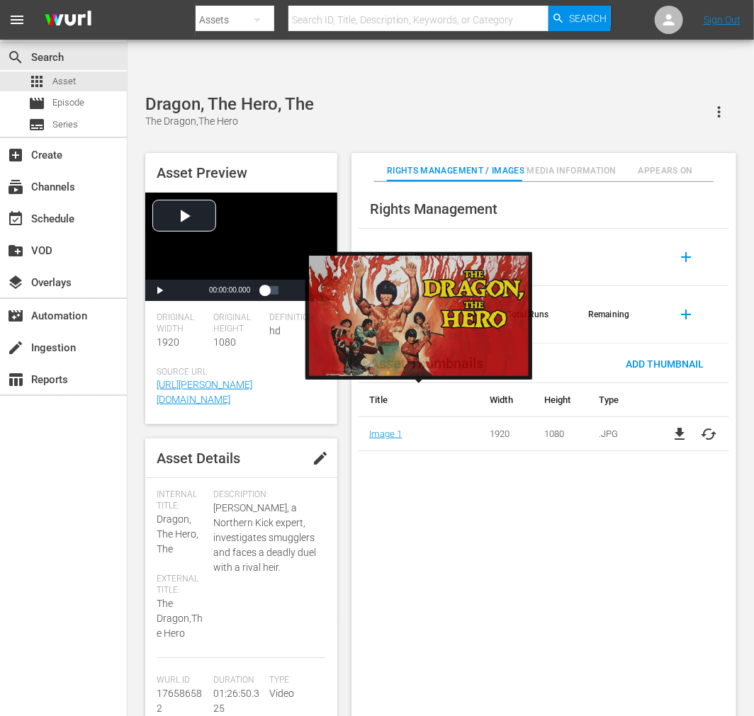
click at [405, 454] on div "Rights Management Availability Window(s) add Rule Type Total Runs Remaining add…" at bounding box center [543, 460] width 385 height 557
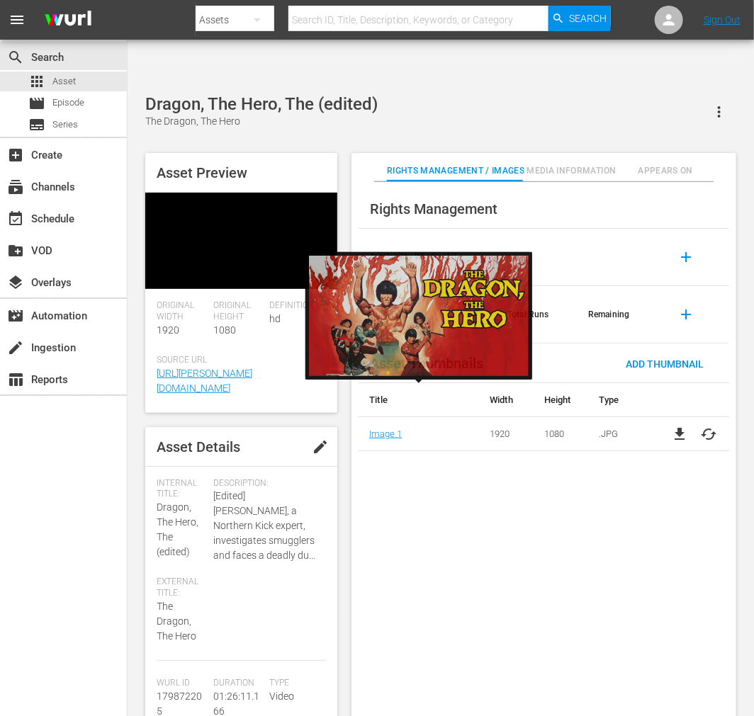
click at [418, 489] on div "Rights Management Availability Window(s) add Rule Type Total Runs Remaining add…" at bounding box center [543, 460] width 385 height 557
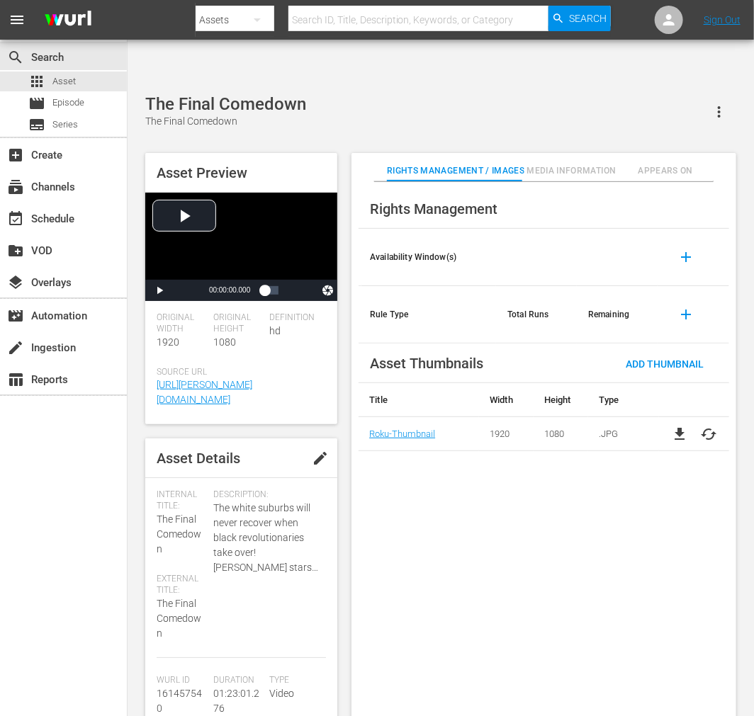
click at [429, 497] on div "Rights Management Availability Window(s) add Rule Type Total Runs Remaining add…" at bounding box center [543, 460] width 385 height 557
click at [433, 524] on div "Rights Management Availability Window(s) add Rule Type Total Runs Remaining add…" at bounding box center [543, 460] width 385 height 557
click at [47, 536] on div "search Search apps Asset movie Episode subtitles Series add_box Create subscrip…" at bounding box center [64, 398] width 128 height 716
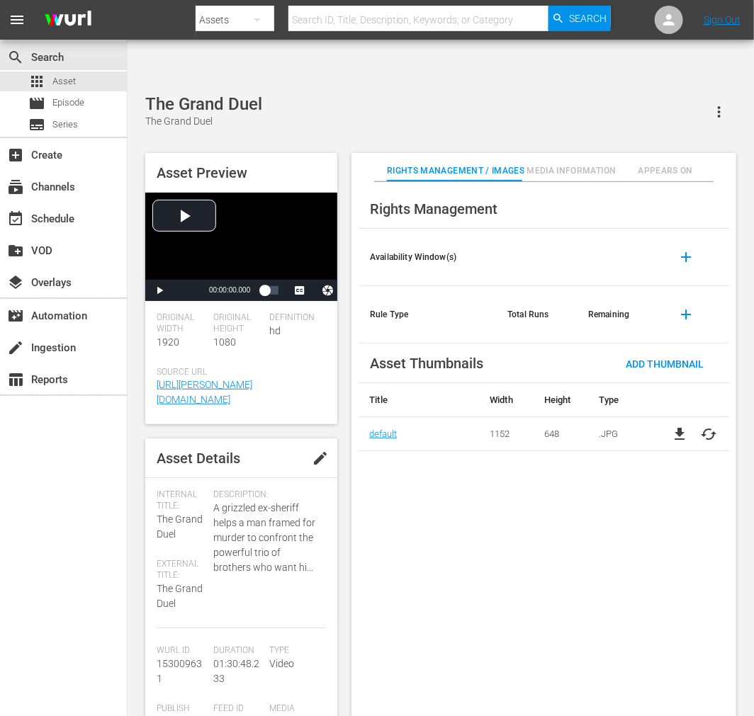
click at [81, 570] on div "search Search apps Asset movie Episode subtitles Series add_box Create subscrip…" at bounding box center [64, 398] width 128 height 716
drag, startPoint x: 156, startPoint y: 250, endPoint x: 179, endPoint y: 253, distance: 22.8
click at [159, 290] on span "Video Player" at bounding box center [159, 290] width 0 height 0
click at [316, 280] on button "Video Player" at bounding box center [328, 290] width 28 height 21
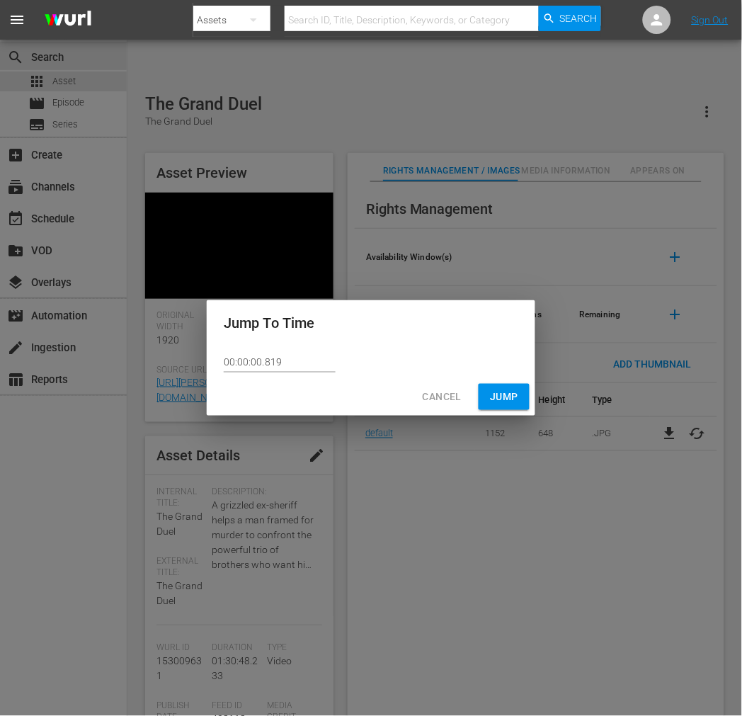
click at [442, 400] on span "Cancel" at bounding box center [442, 397] width 39 height 18
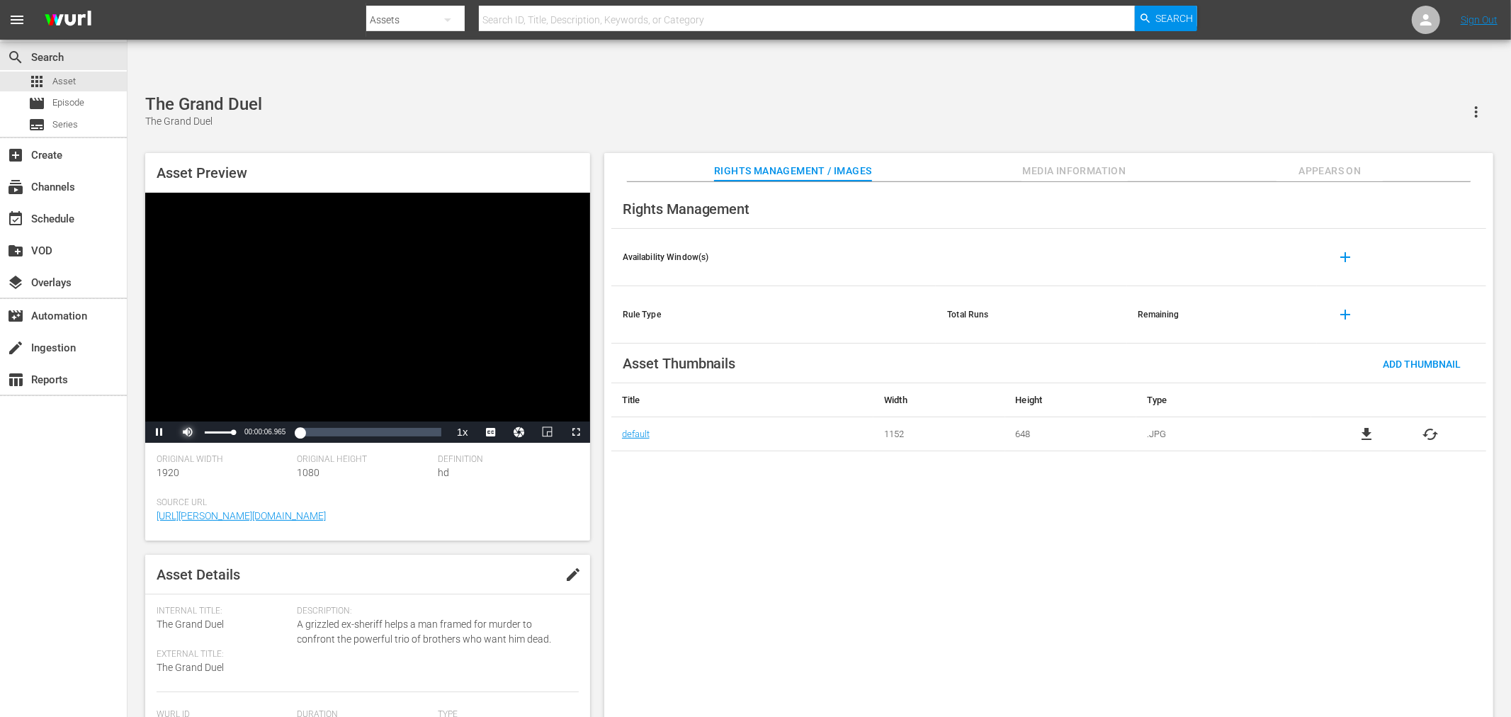
click at [188, 432] on span "Video Player" at bounding box center [188, 432] width 0 height 0
click at [207, 431] on div "Volume Level" at bounding box center [206, 432] width 3 height 2
click at [159, 432] on span "Video Player" at bounding box center [159, 432] width 0 height 0
click at [753, 509] on div "Rights Management Availability Window(s) add Rule Type Total Runs Remaining add…" at bounding box center [1048, 461] width 889 height 558
click at [159, 432] on span "Video Player" at bounding box center [159, 432] width 0 height 0
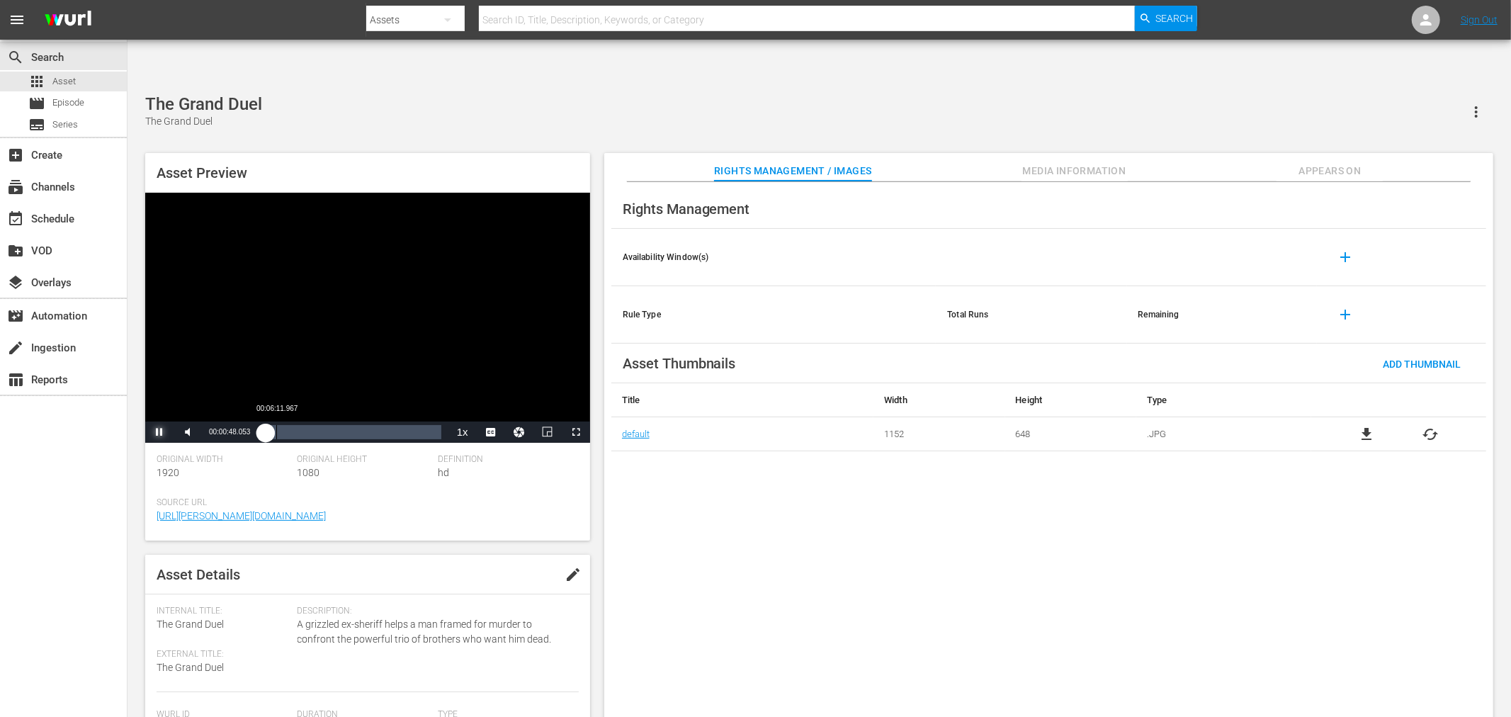
click at [266, 425] on div "00:00:48.224" at bounding box center [264, 432] width 1 height 14
click at [273, 425] on div "00:06:13.106" at bounding box center [270, 432] width 12 height 14
click at [272, 425] on div "00:04:45.201" at bounding box center [268, 432] width 8 height 14
click at [266, 425] on div "00:04:01.860" at bounding box center [268, 432] width 8 height 14
click at [269, 425] on div "00:00:44.366" at bounding box center [266, 432] width 5 height 14
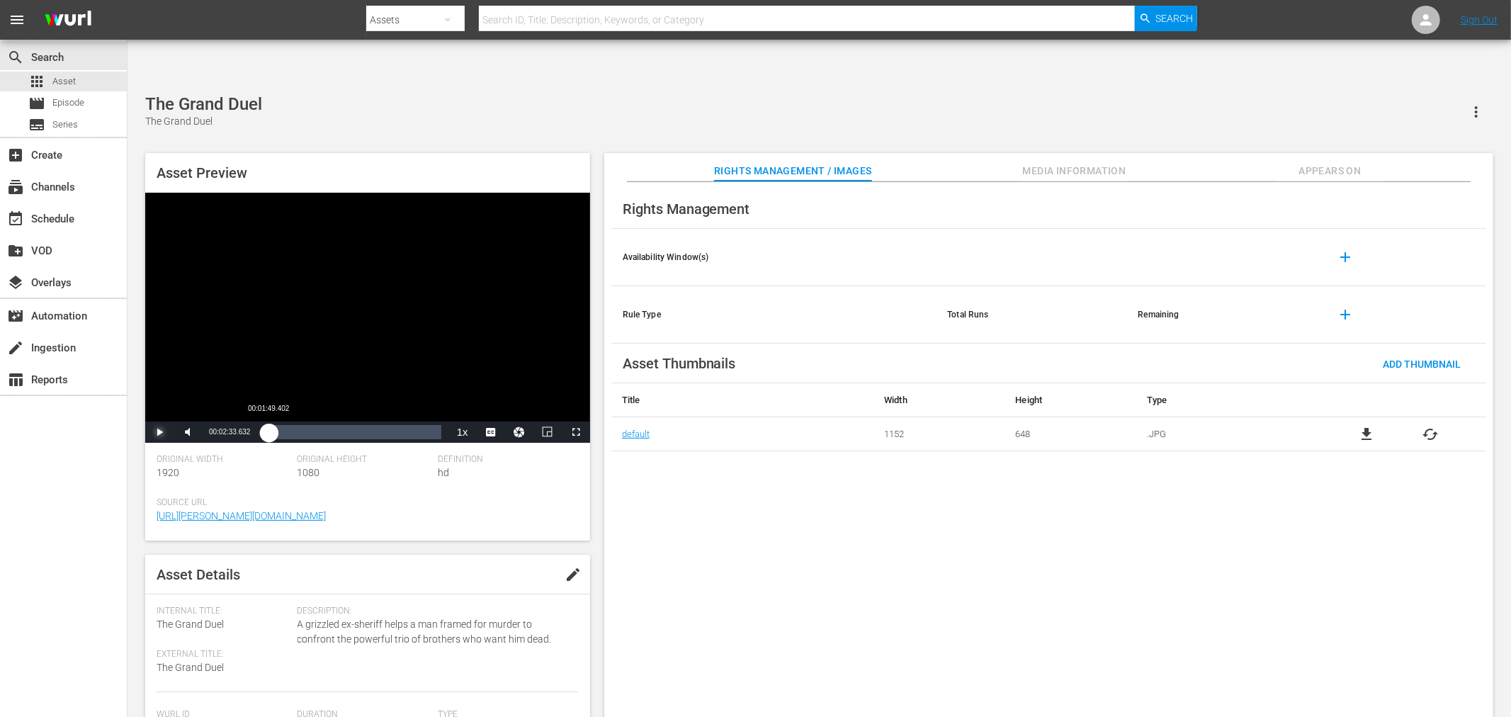
click at [268, 425] on div "00:02:33.605" at bounding box center [266, 432] width 5 height 14
click at [271, 425] on div "00:01:49.690" at bounding box center [267, 432] width 7 height 14
click at [273, 425] on div "00:05:06.326" at bounding box center [268, 432] width 9 height 14
click at [435, 425] on div "Loaded : 5.95% 01:27:53.189 00:04:45.615" at bounding box center [352, 432] width 176 height 14
click at [464, 421] on button "Playback Rate" at bounding box center [462, 431] width 28 height 21
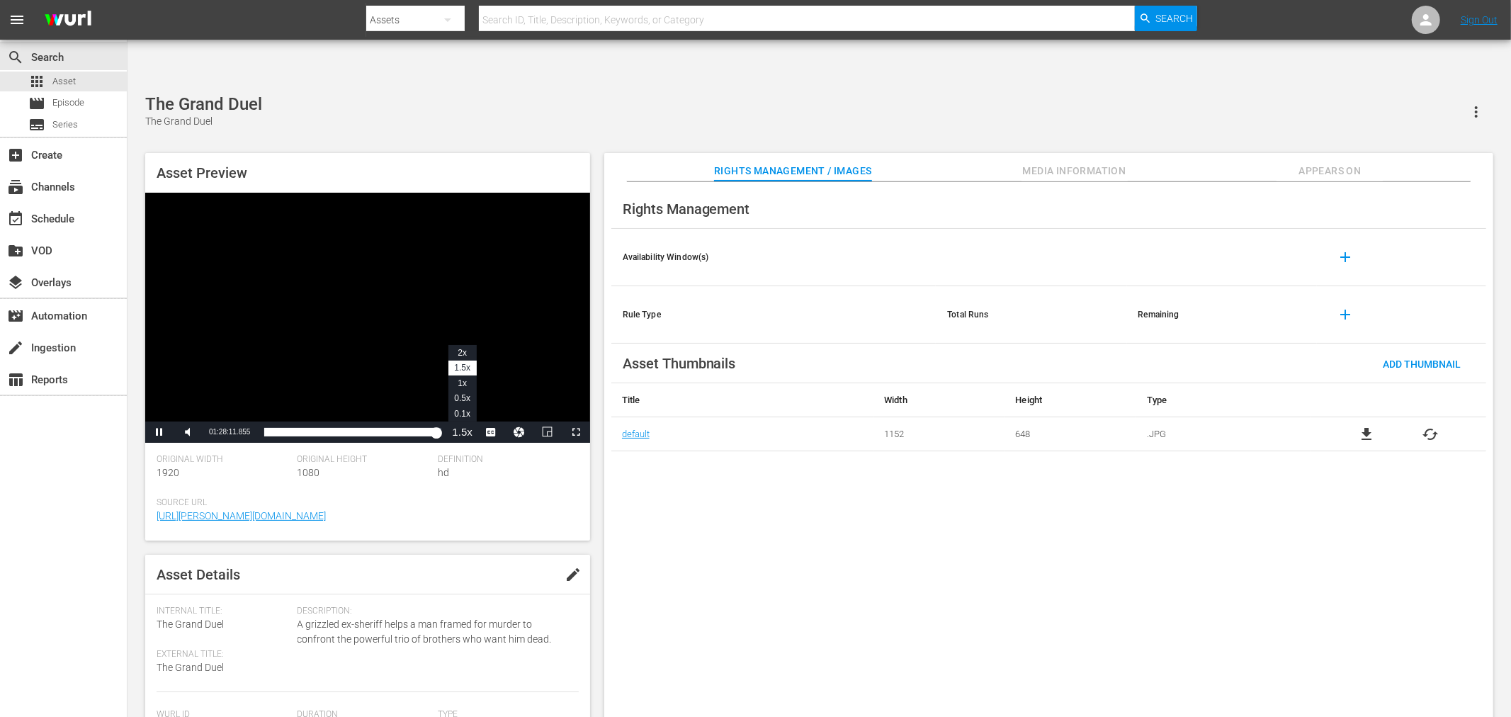
click at [463, 421] on button "Playback Rate" at bounding box center [462, 431] width 28 height 21
click at [576, 432] on span "Video Player" at bounding box center [576, 432] width 0 height 0
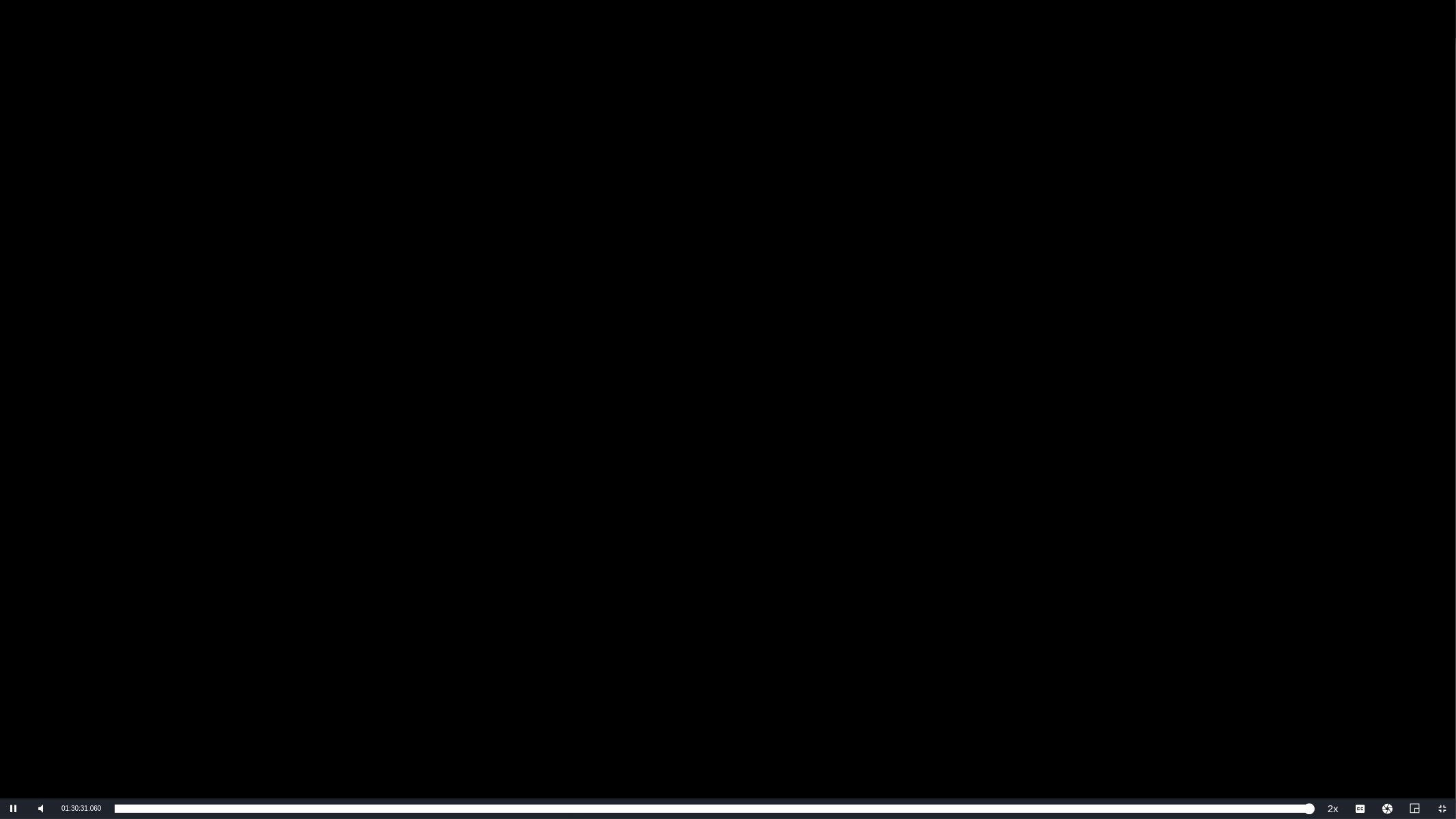
click at [681, 435] on div "Video Player" at bounding box center [728, 399] width 1456 height 799
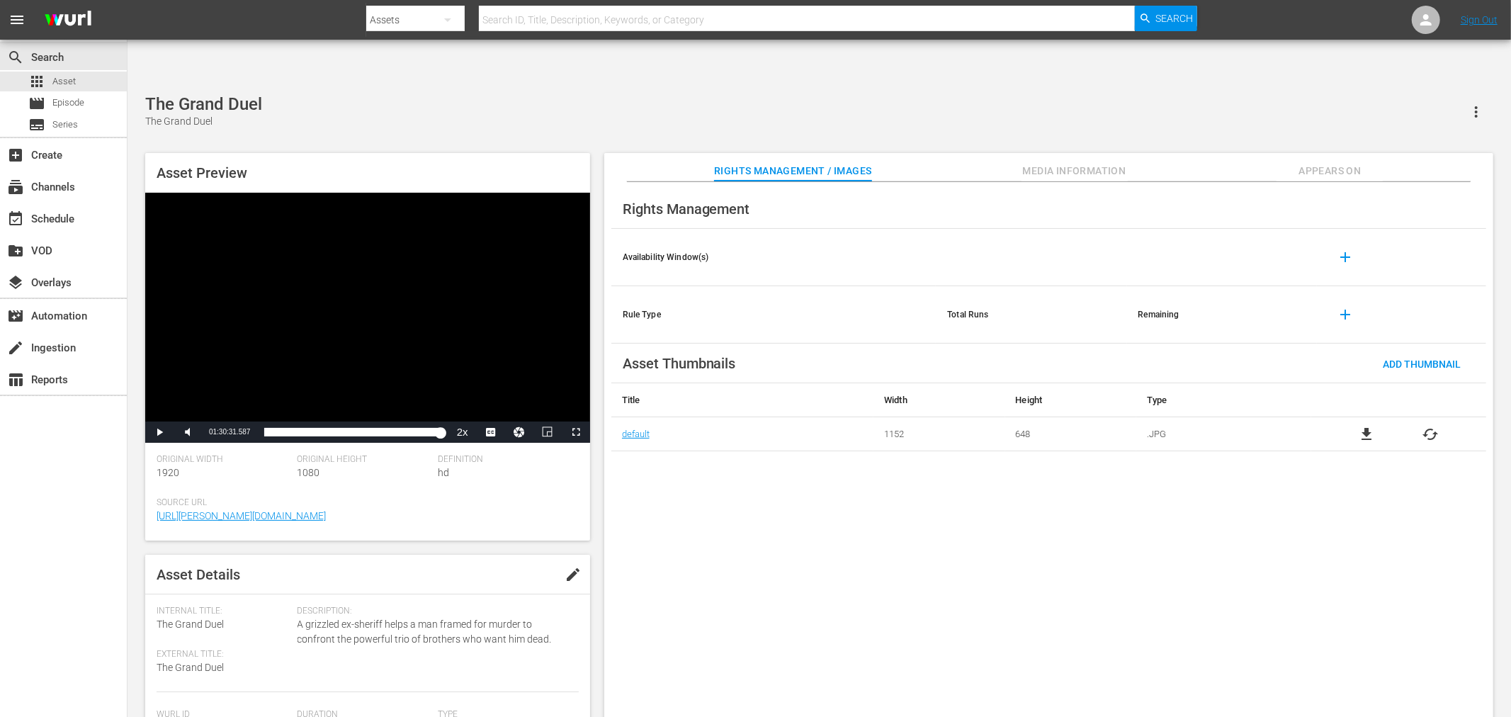
click at [753, 162] on span "Media Information" at bounding box center [1074, 171] width 106 height 18
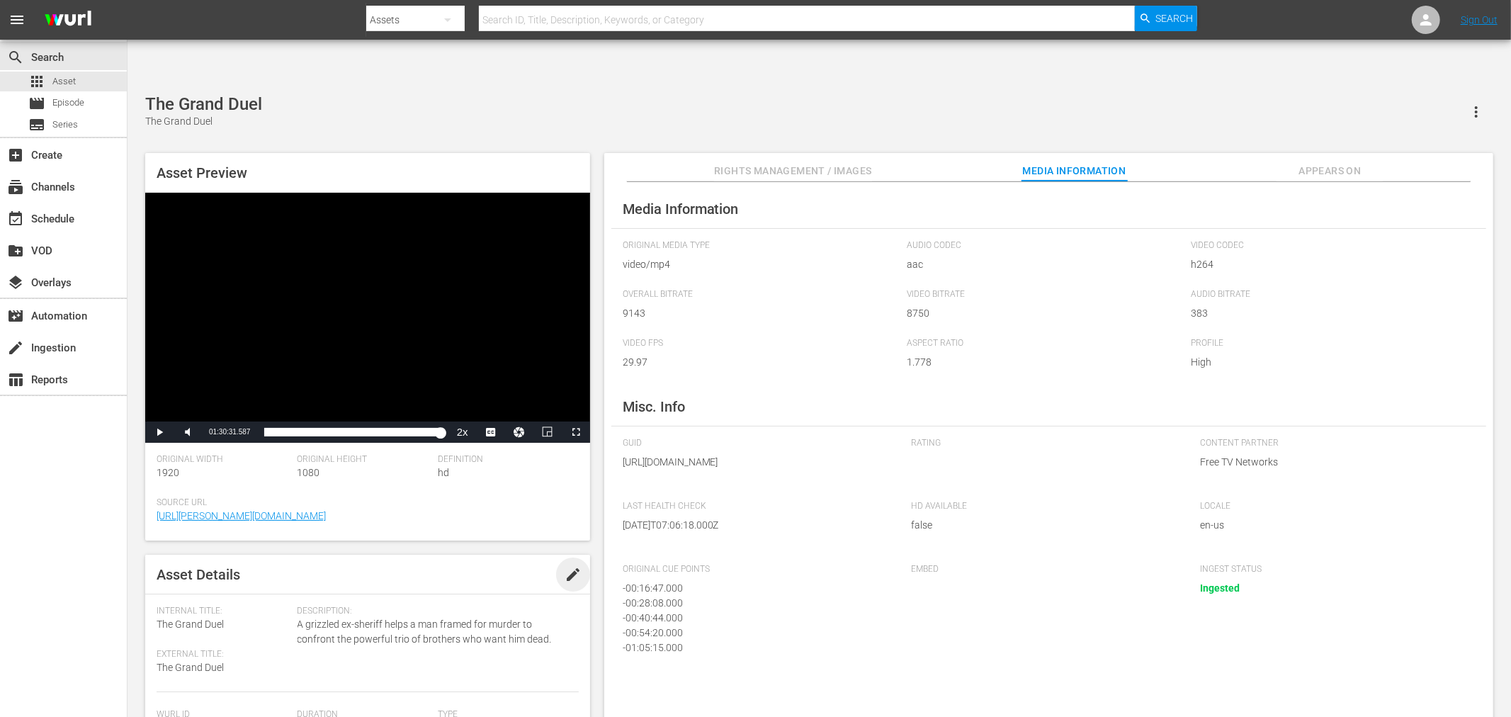
click at [572, 566] on span "edit" at bounding box center [573, 574] width 17 height 17
click at [210, 618] on span "The Grand Duel" at bounding box center [190, 623] width 67 height 11
drag, startPoint x: 176, startPoint y: 626, endPoint x: 93, endPoint y: 615, distance: 83.6
type textarea "Grand Duel"
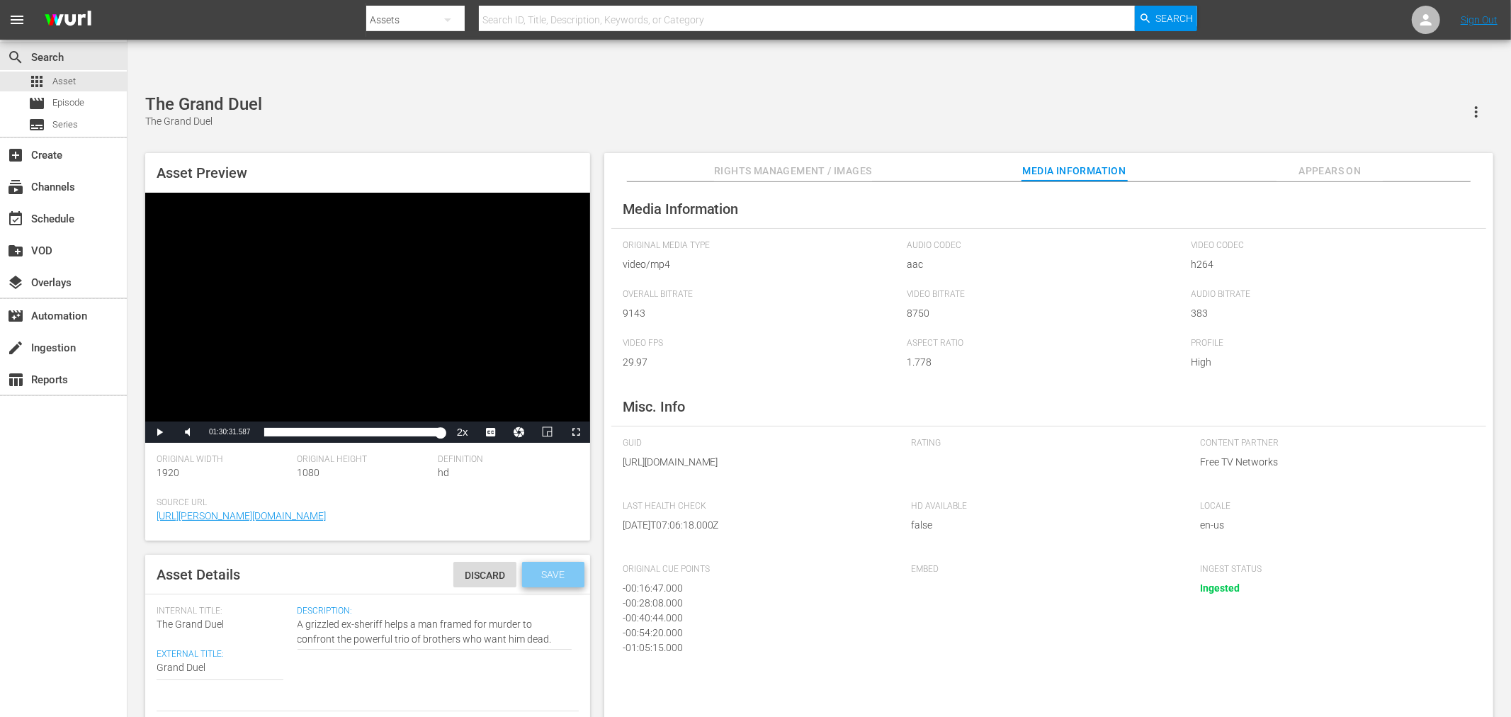
click at [532, 562] on div "Save" at bounding box center [553, 575] width 62 height 26
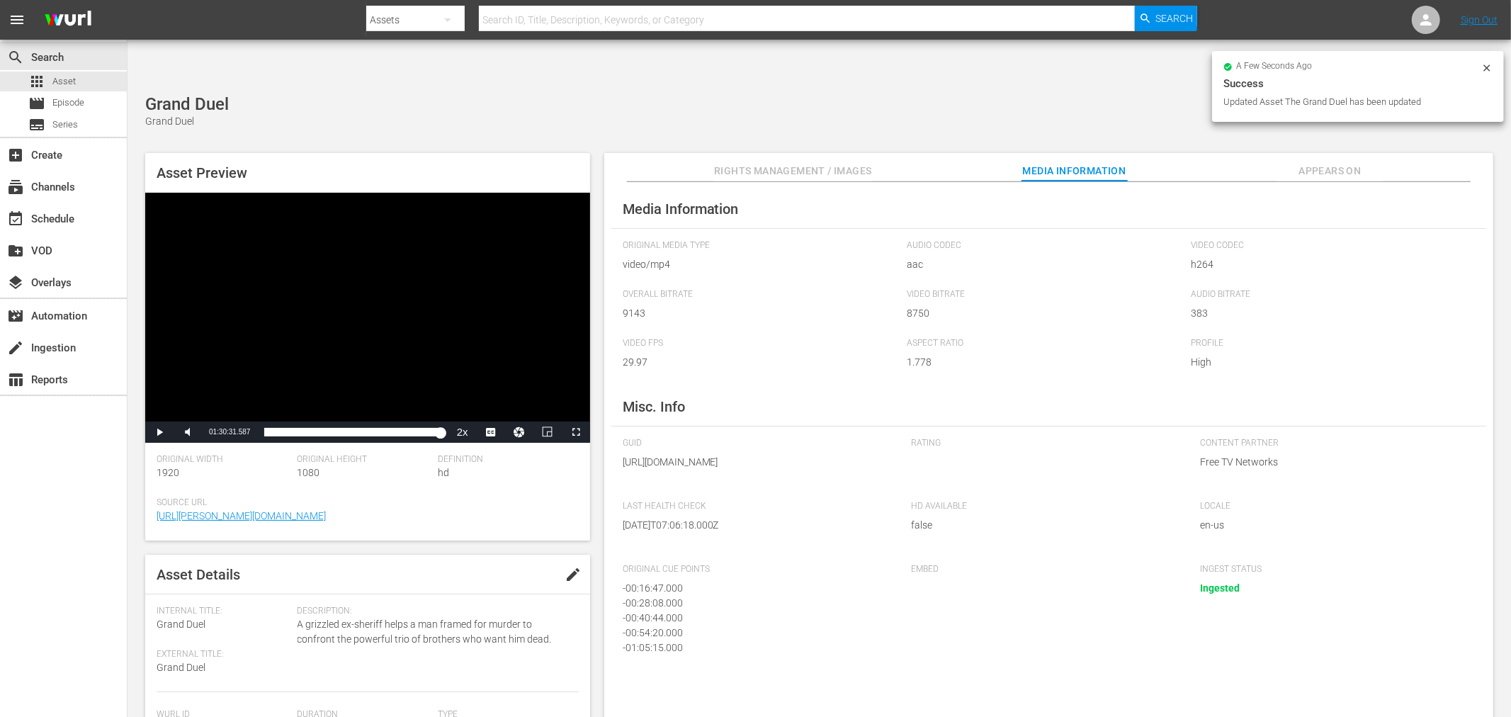
click at [753, 182] on div "Media Information Original Media Type video/mp4 Audio Codec aac Video Codec h26…" at bounding box center [1048, 461] width 889 height 558
click at [753, 162] on span "Appears On" at bounding box center [1329, 171] width 106 height 18
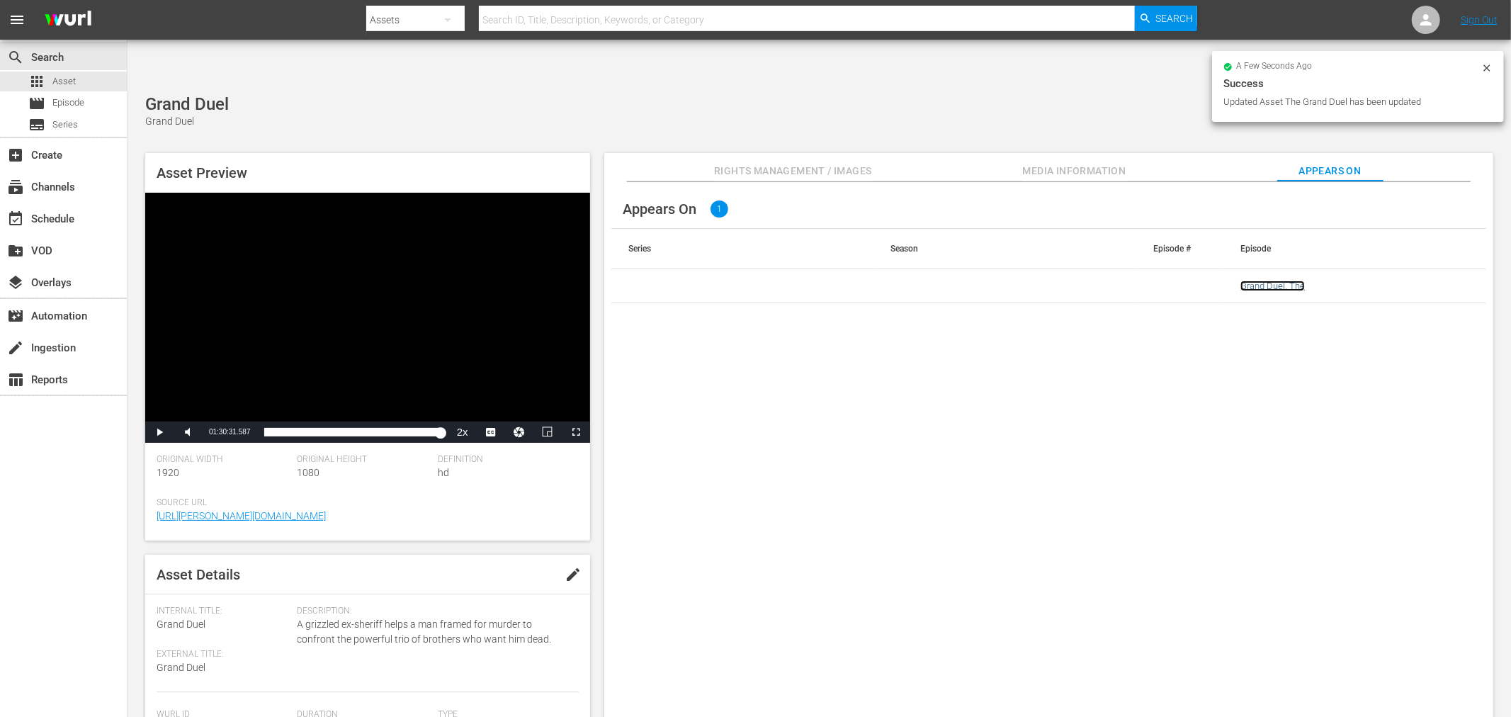
click at [753, 281] on link "Grand Duel, The" at bounding box center [1272, 286] width 64 height 11
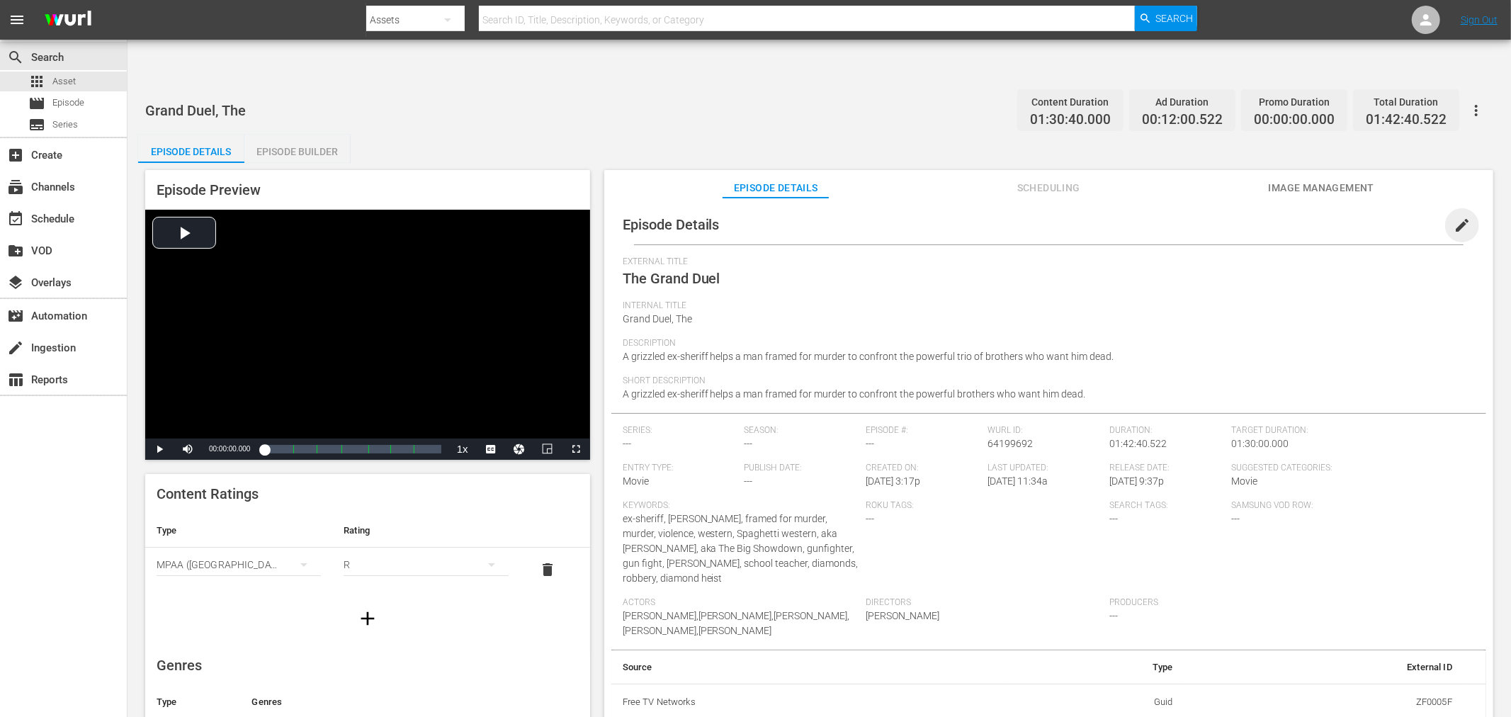
click at [753, 217] on span "edit" at bounding box center [1462, 225] width 17 height 17
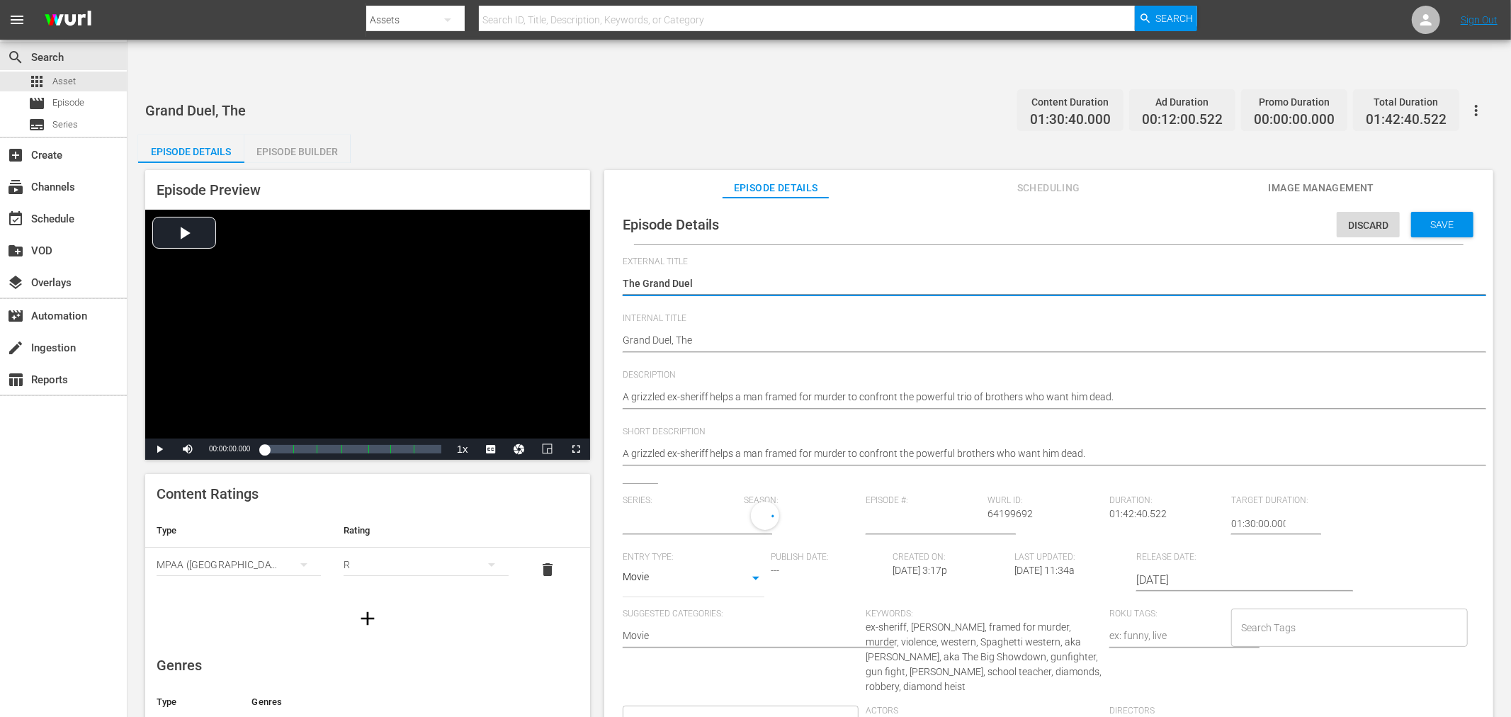
type input "No Series"
drag, startPoint x: 647, startPoint y: 236, endPoint x: 544, endPoint y: 236, distance: 103.4
click at [548, 236] on div "Episode Preview Video Player is loading. Play Video Play Mute Current Time 00:0…" at bounding box center [819, 456] width 1362 height 587
type textarea "Grand Duel"
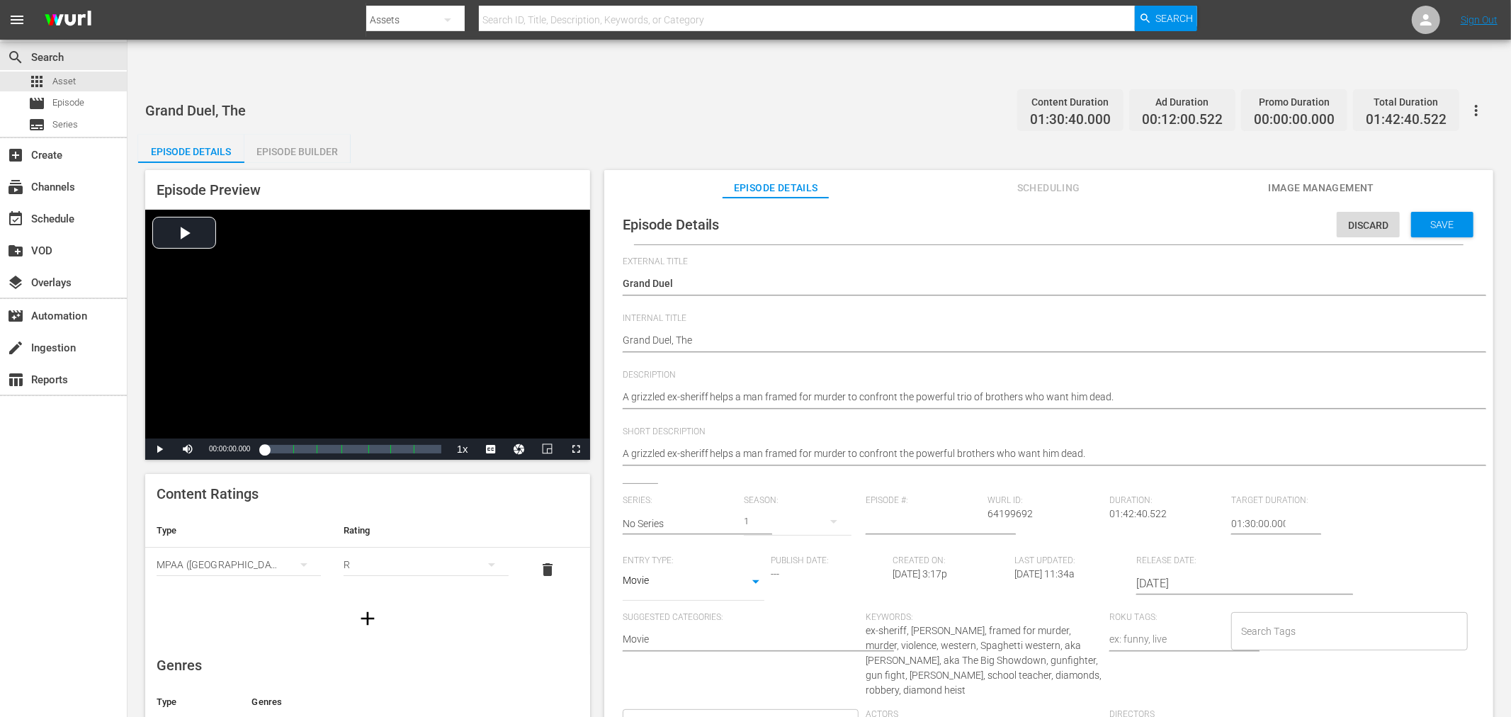
click at [662, 324] on div "Grand Duel, The Grand Duel, The" at bounding box center [1045, 341] width 845 height 34
drag, startPoint x: 671, startPoint y: 292, endPoint x: 851, endPoint y: 302, distance: 180.2
type textarea "Grand Duel,"
type textarea "Grand Duel"
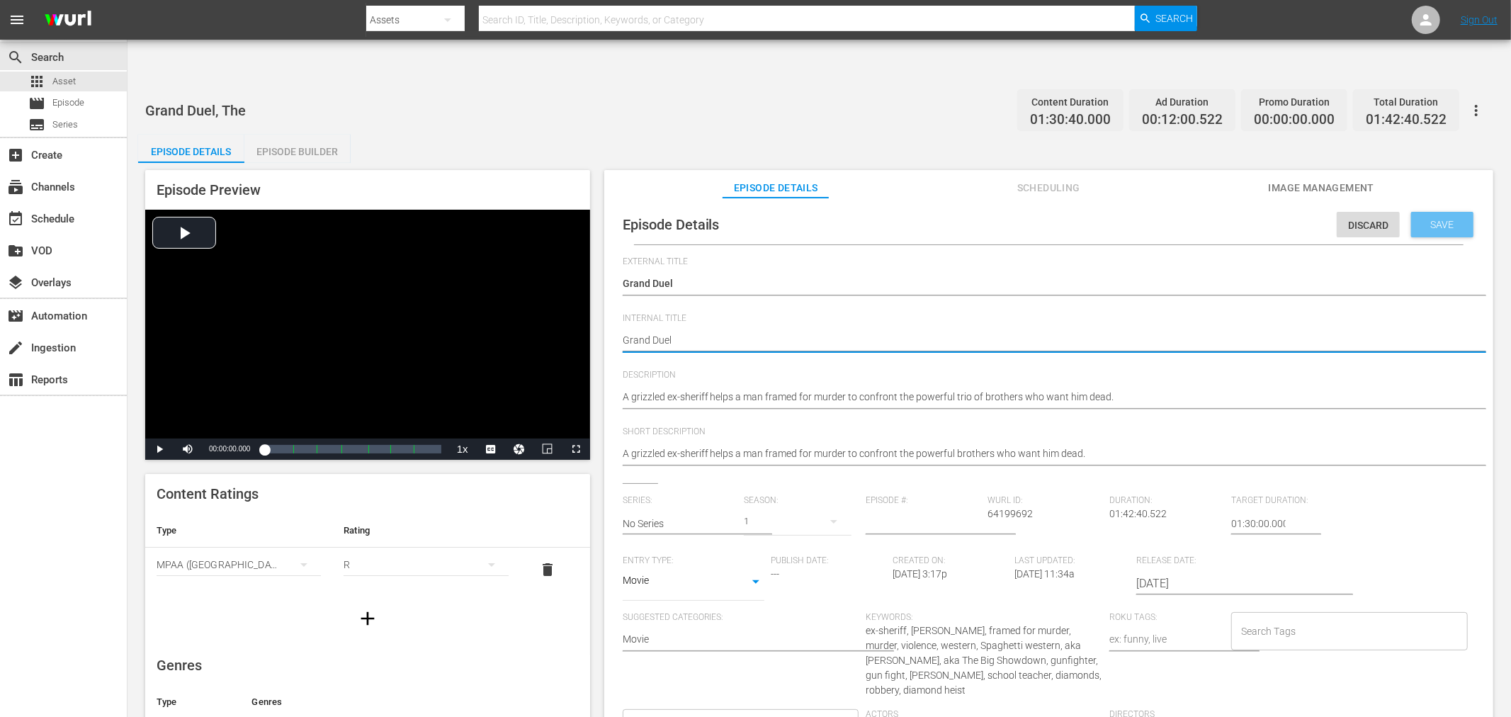
type textarea "Grand Duel"
click at [753, 219] on span "Save" at bounding box center [1443, 224] width 46 height 11
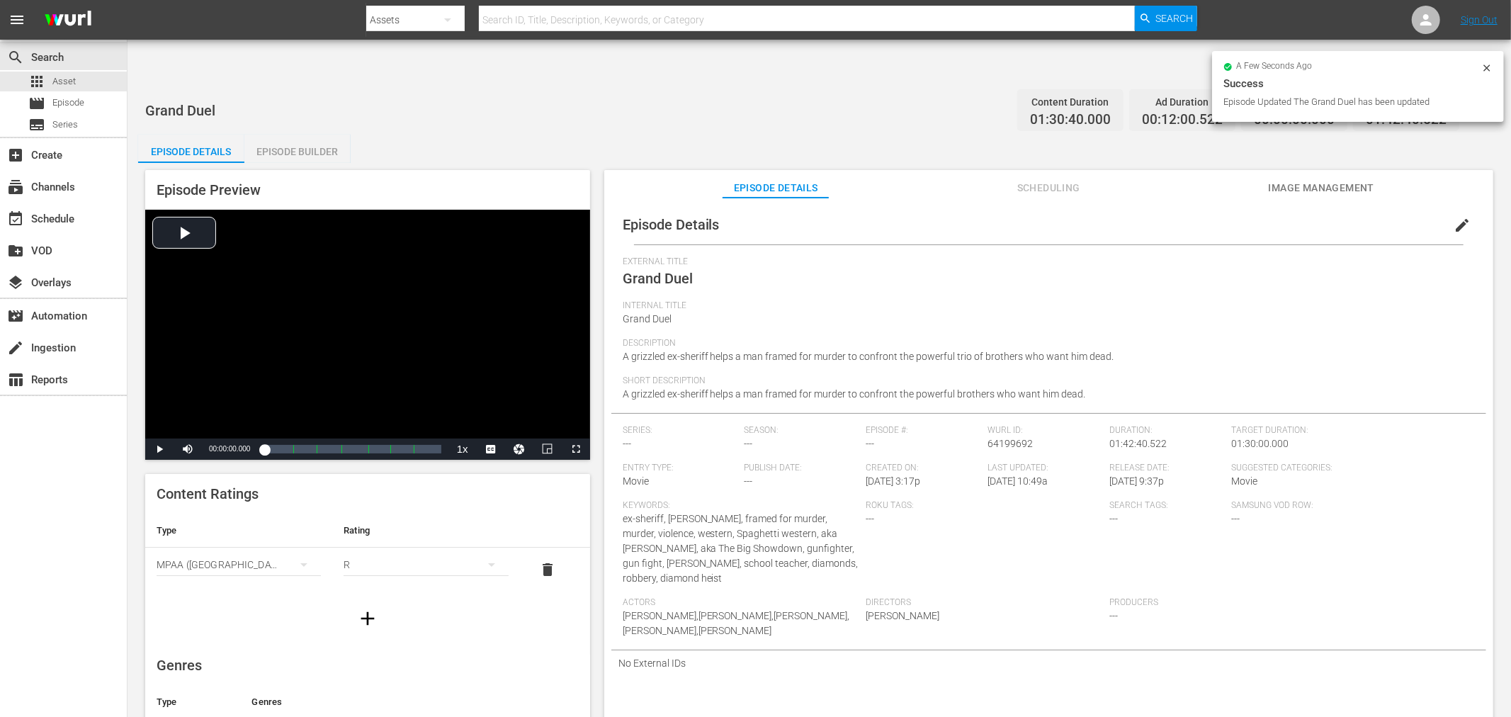
click at [753, 170] on div "Episode Details Scheduling Image Management" at bounding box center [1049, 184] width 818 height 28
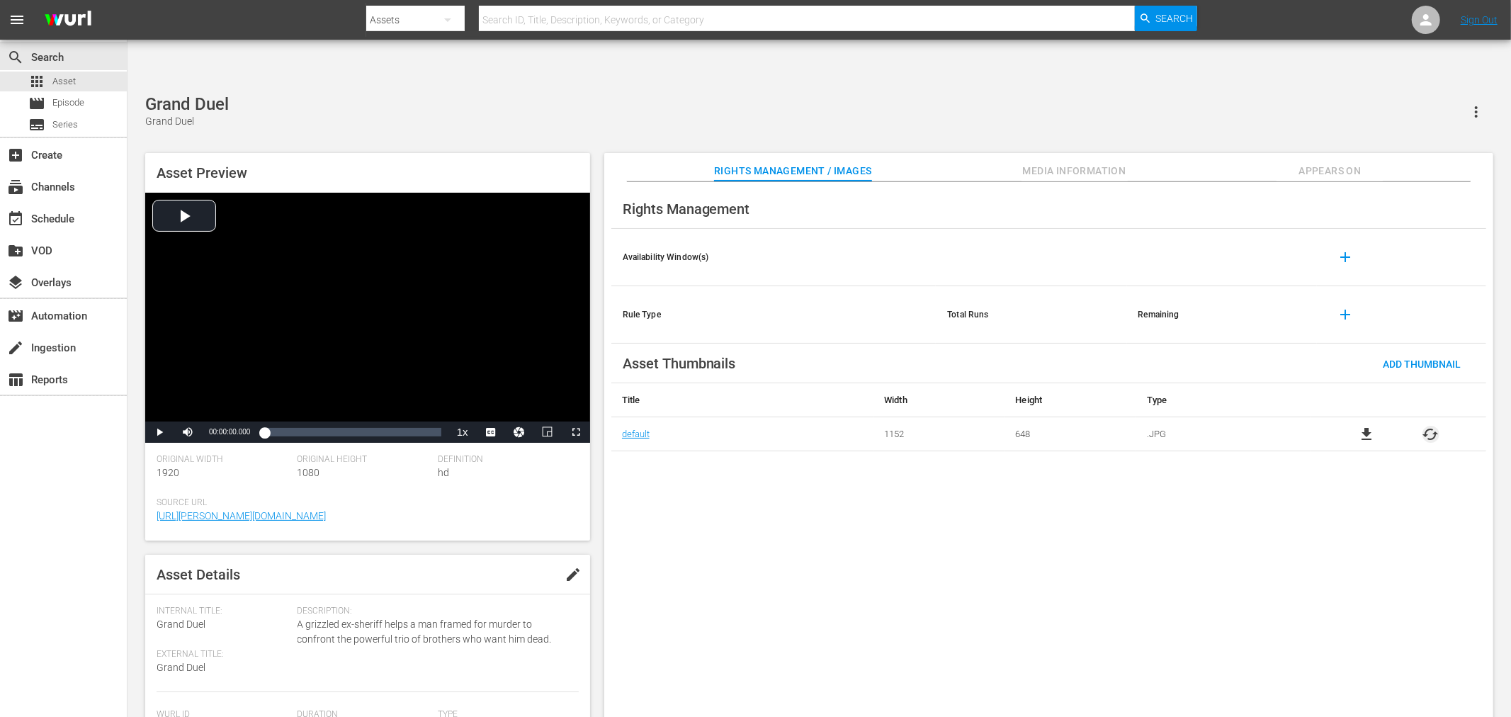
click at [1432, 426] on span "cached" at bounding box center [1430, 434] width 17 height 17
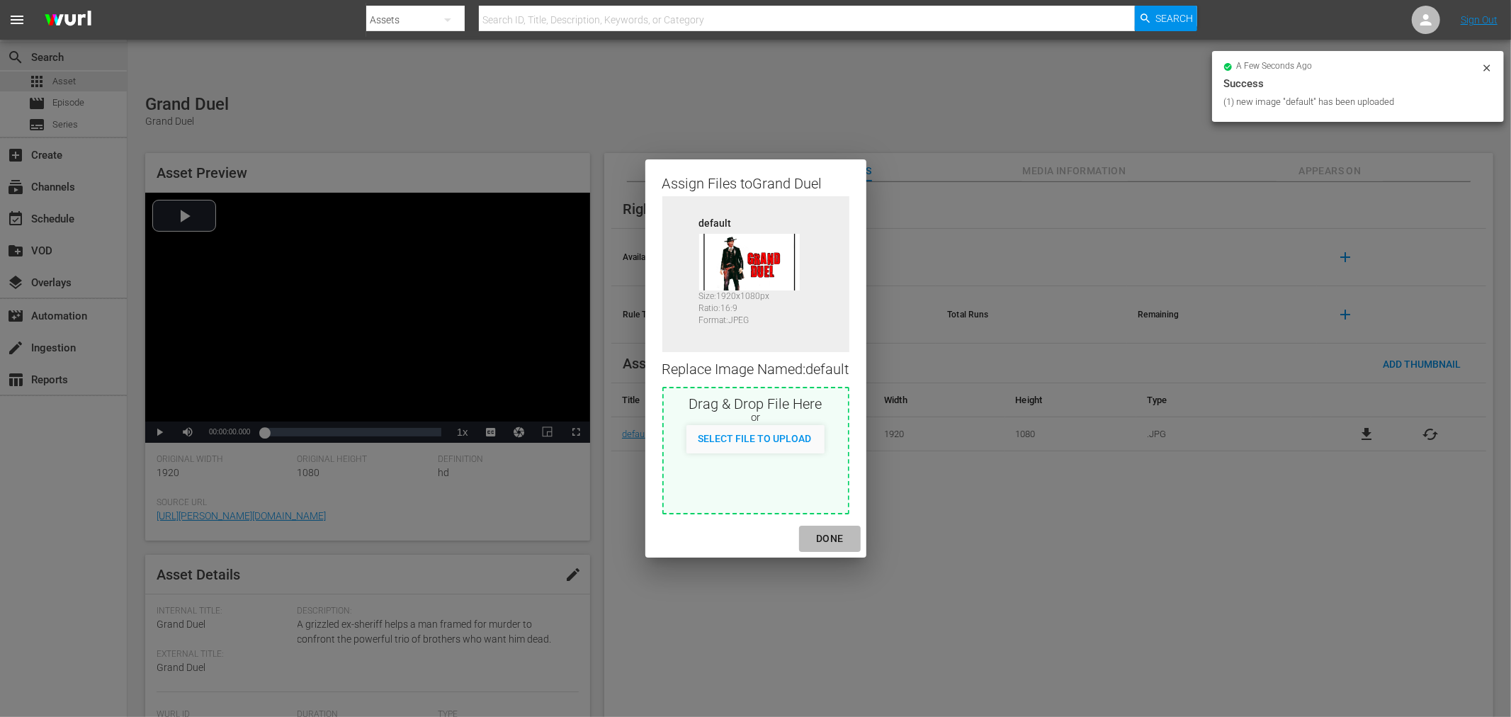
click at [830, 537] on div "DONE" at bounding box center [830, 539] width 50 height 18
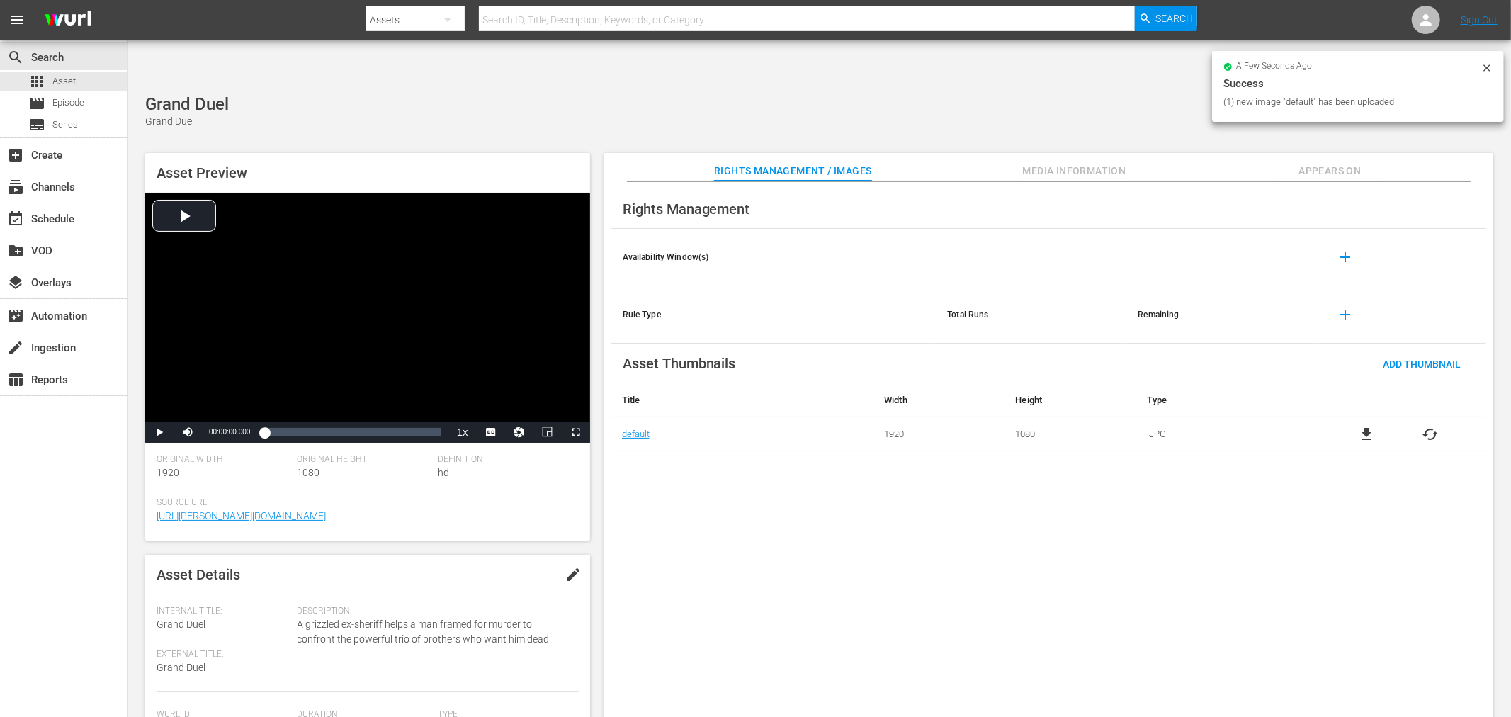
click at [843, 560] on div "Rights Management Availability Window(s) add Rule Type Total Runs Remaining add…" at bounding box center [1048, 461] width 889 height 558
click at [1058, 557] on div "Rights Management Availability Window(s) add Rule Type Total Runs Remaining add…" at bounding box center [1048, 461] width 889 height 558
